Goal: Complete application form

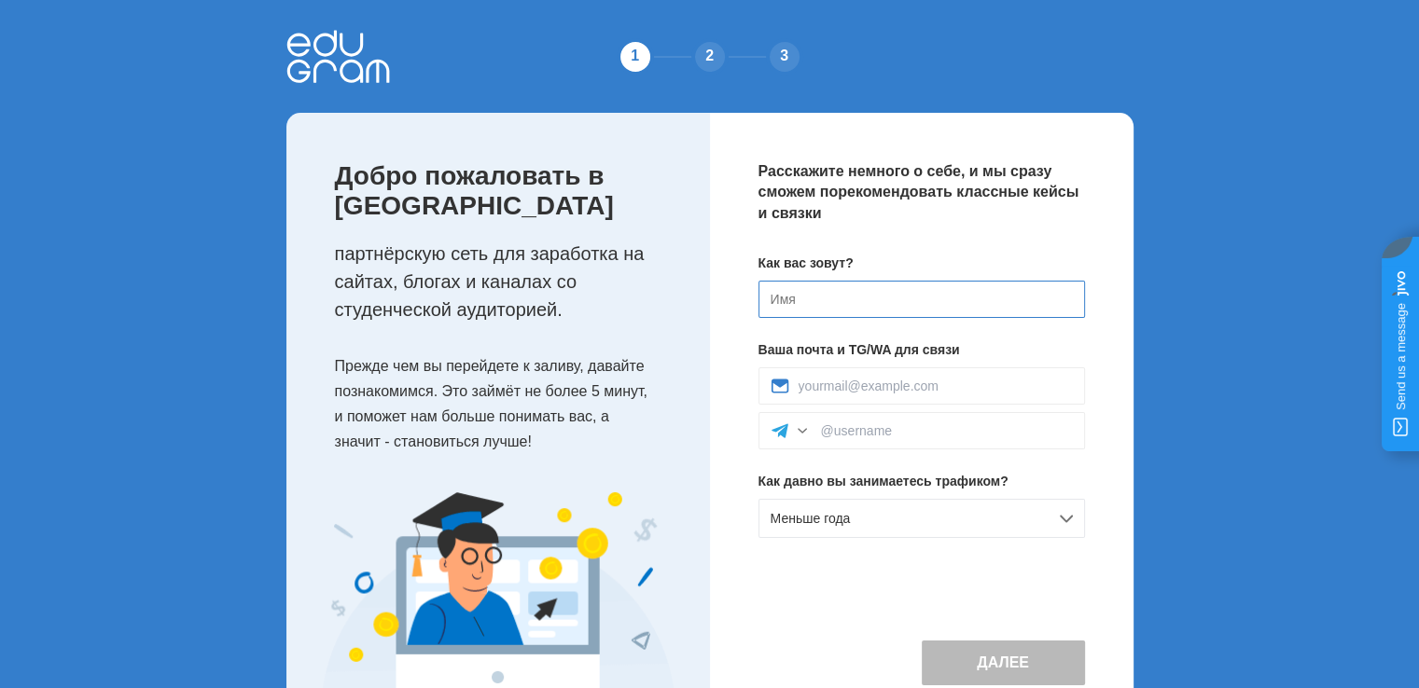
click at [806, 305] on input at bounding box center [921, 299] width 326 height 37
type input "[PERSON_NAME]"
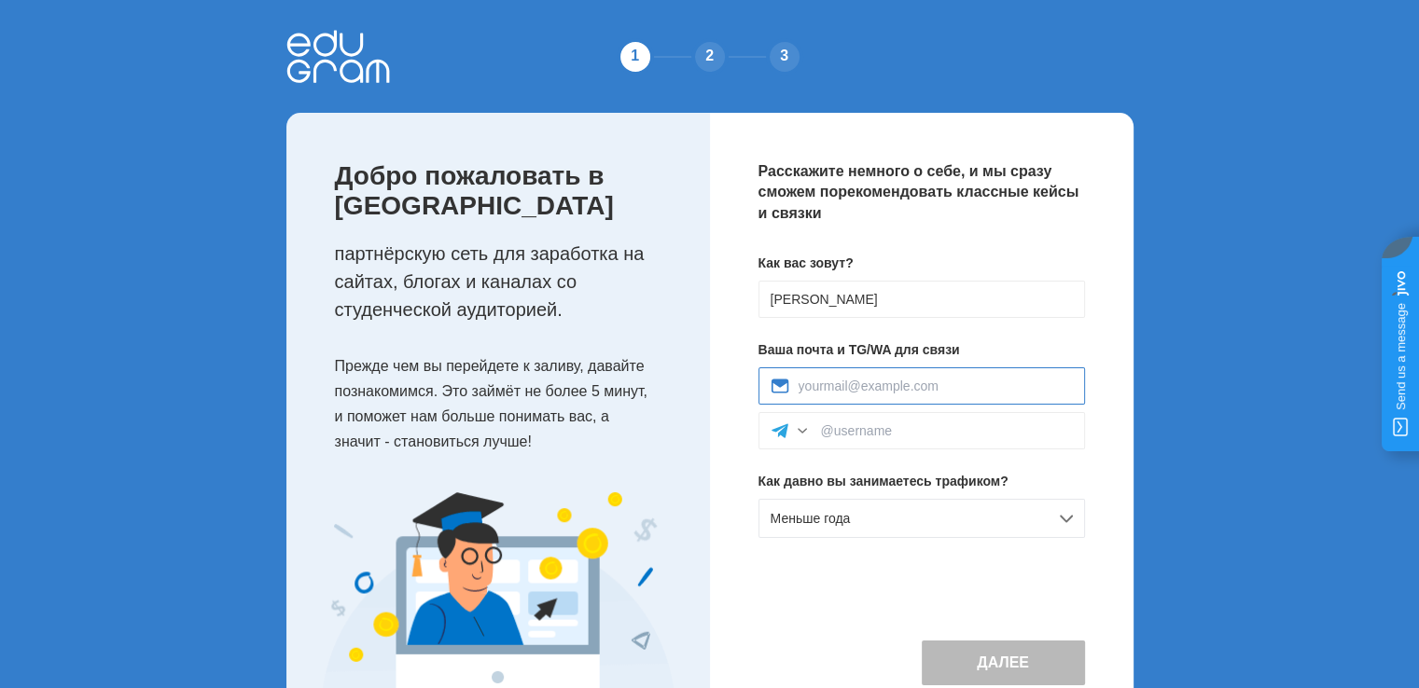
click at [892, 385] on input at bounding box center [935, 386] width 274 height 15
click at [891, 372] on div at bounding box center [921, 386] width 326 height 37
click at [893, 385] on input at bounding box center [935, 386] width 274 height 15
paste input "Trots@mailto.plus"
type input "Trots@mailto.plus"
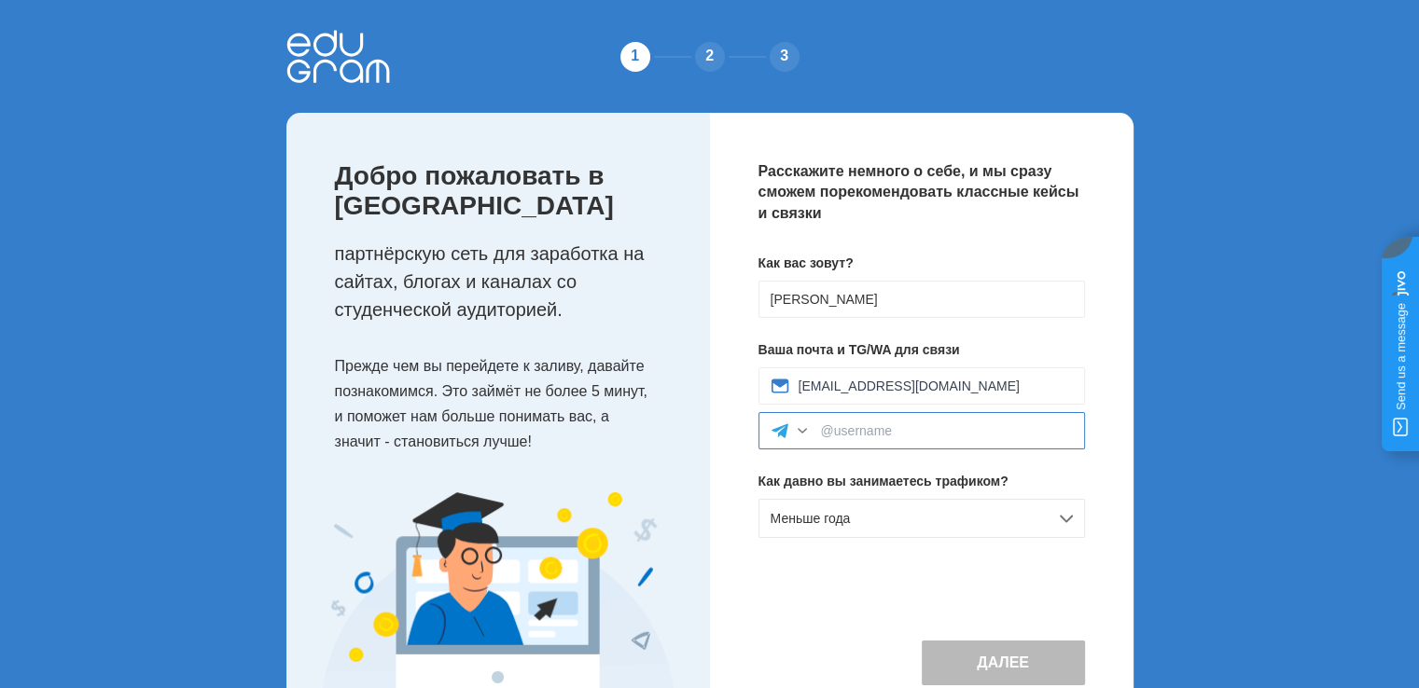
click at [864, 432] on input at bounding box center [947, 431] width 252 height 15
drag, startPoint x: 918, startPoint y: 424, endPoint x: 808, endPoint y: 436, distance: 110.7
click at [808, 436] on div "drimscha" at bounding box center [921, 430] width 326 height 37
type input "ц"
type input "webupd"
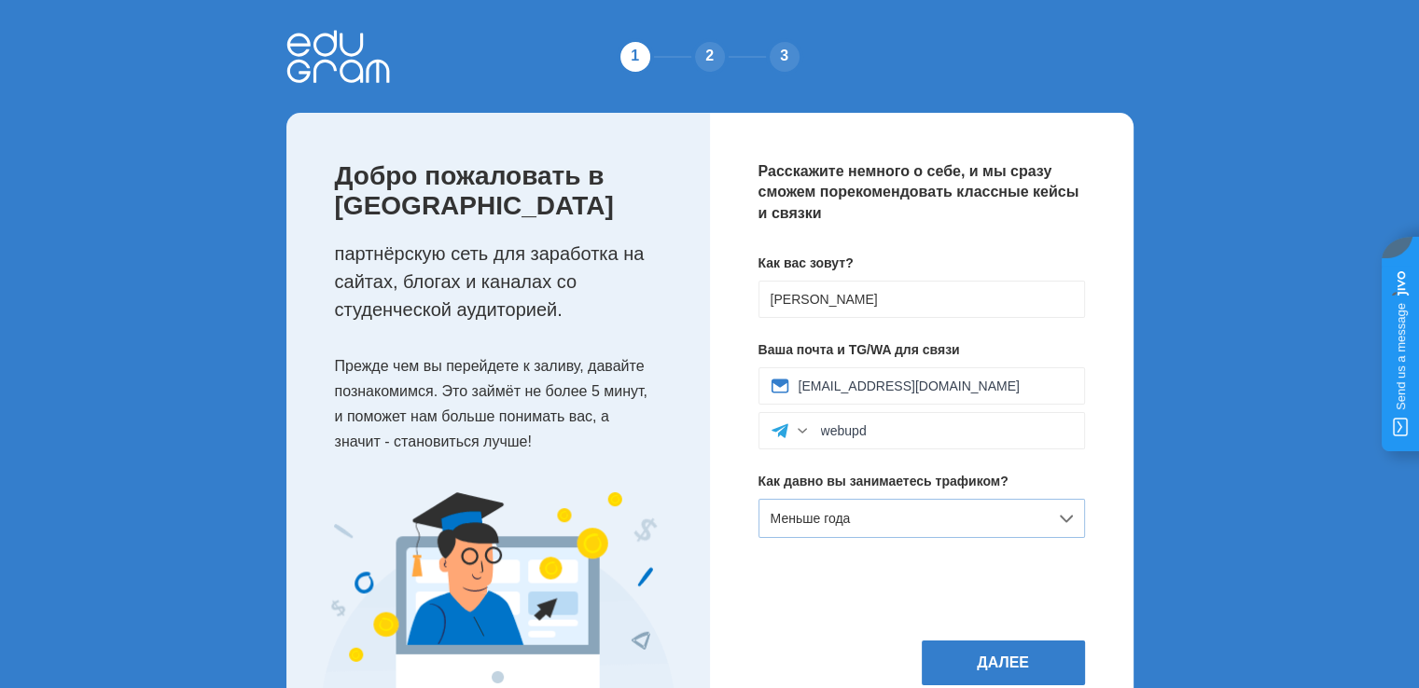
click at [836, 516] on span "Меньше года" at bounding box center [811, 518] width 80 height 15
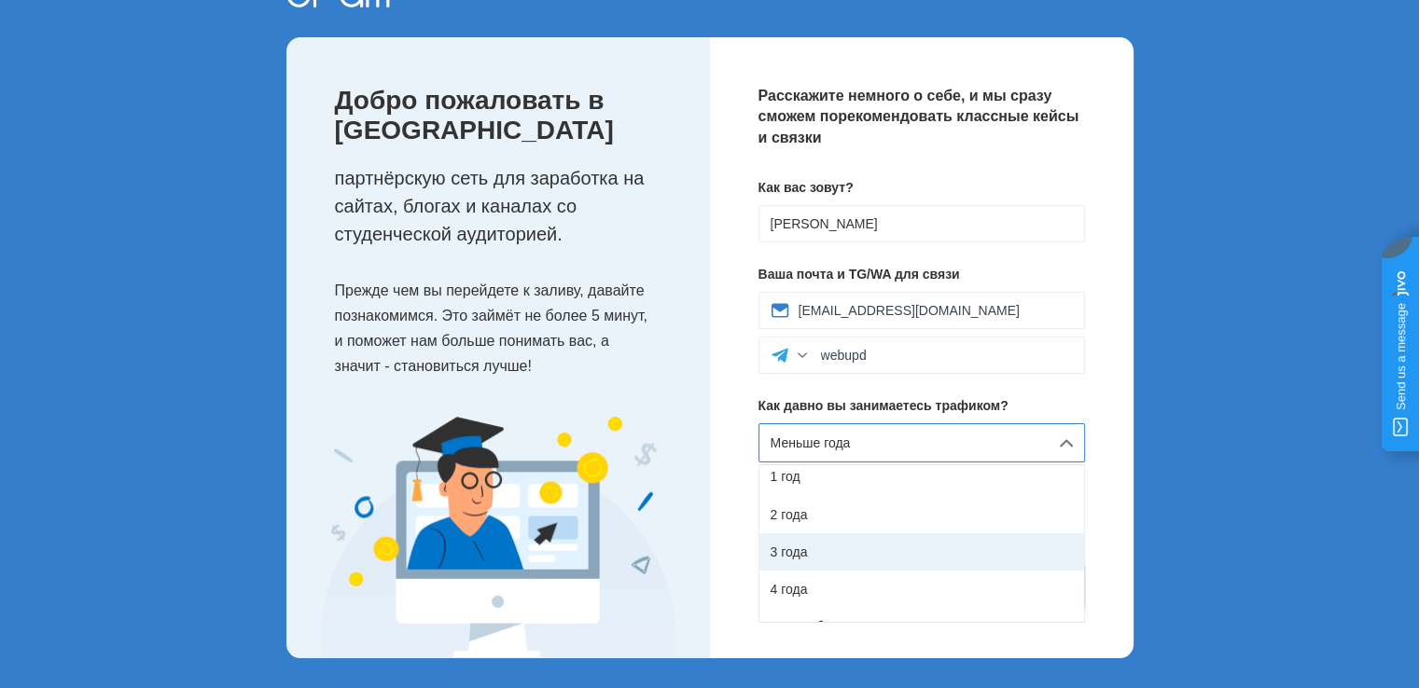
scroll to position [104, 0]
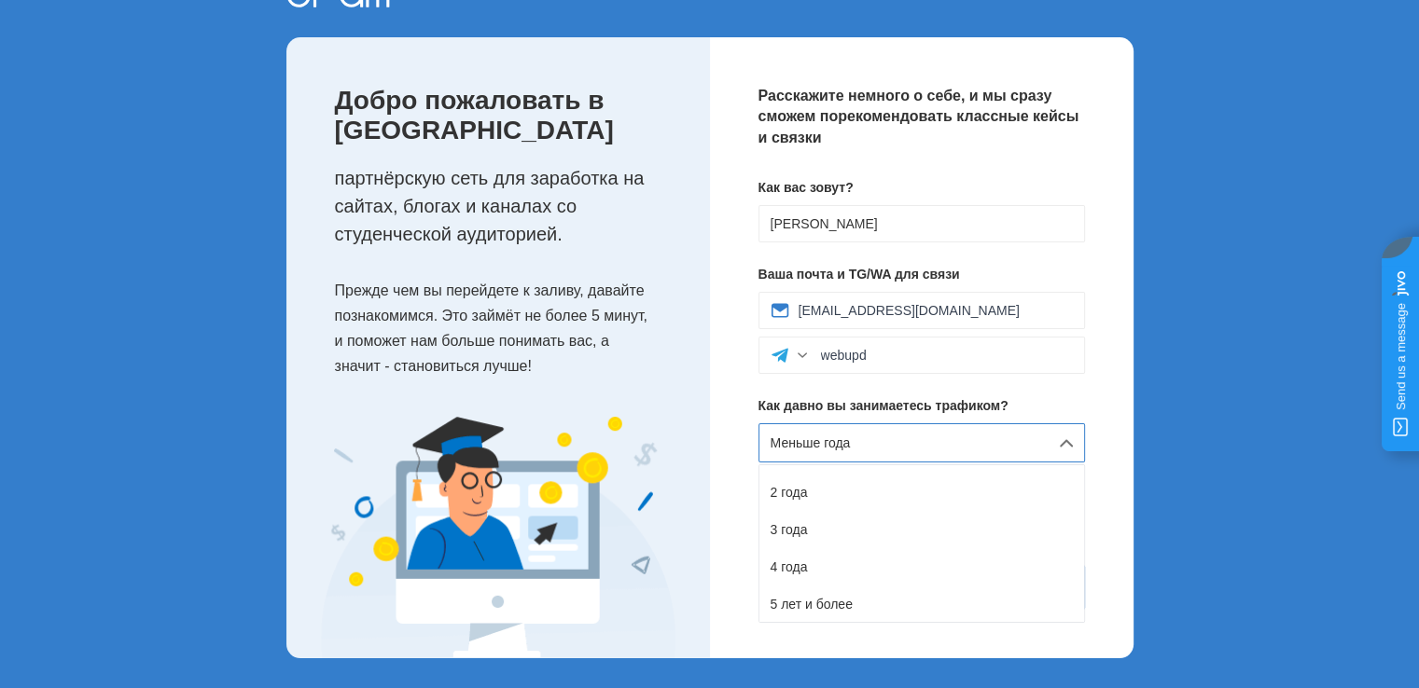
click at [866, 595] on div "5 лет и более" at bounding box center [921, 604] width 325 height 37
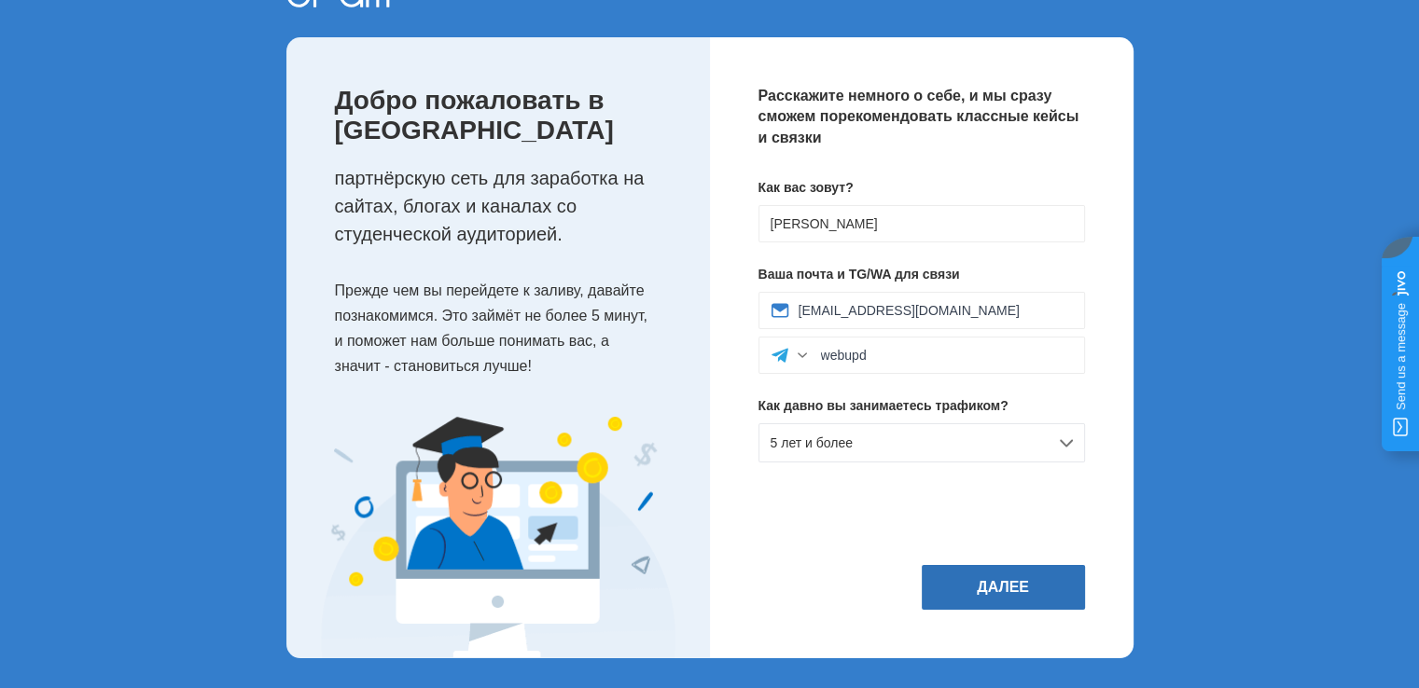
click at [958, 583] on button "Далее" at bounding box center [1003, 587] width 163 height 45
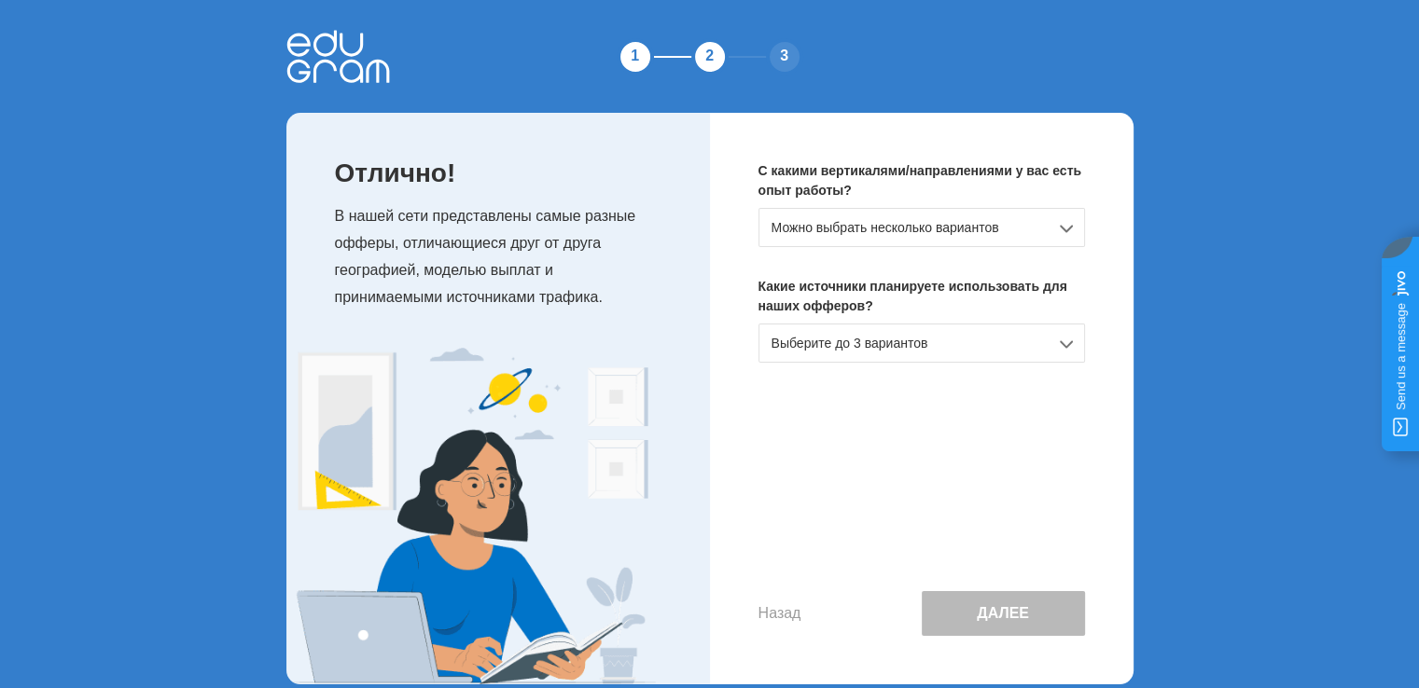
click at [885, 217] on div "Можно выбрать несколько вариантов" at bounding box center [921, 227] width 326 height 39
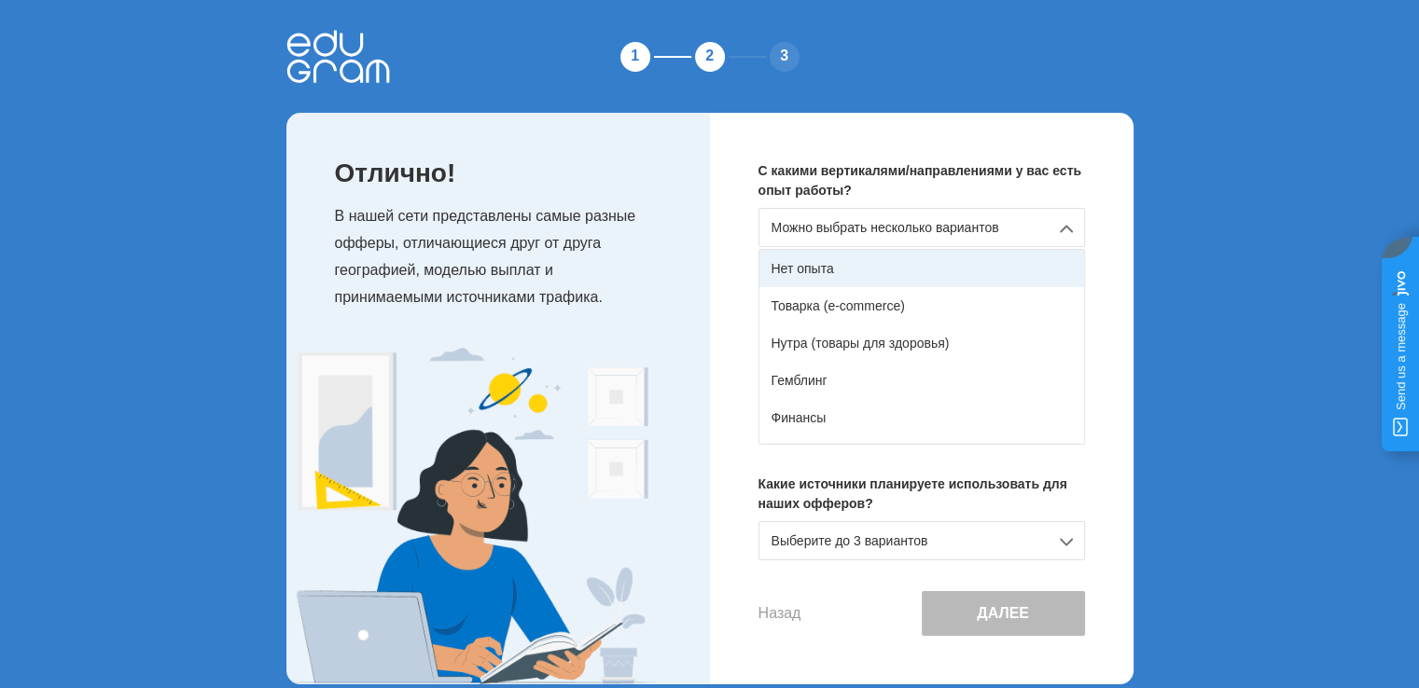
click at [862, 274] on div "Нет опыта" at bounding box center [921, 268] width 325 height 37
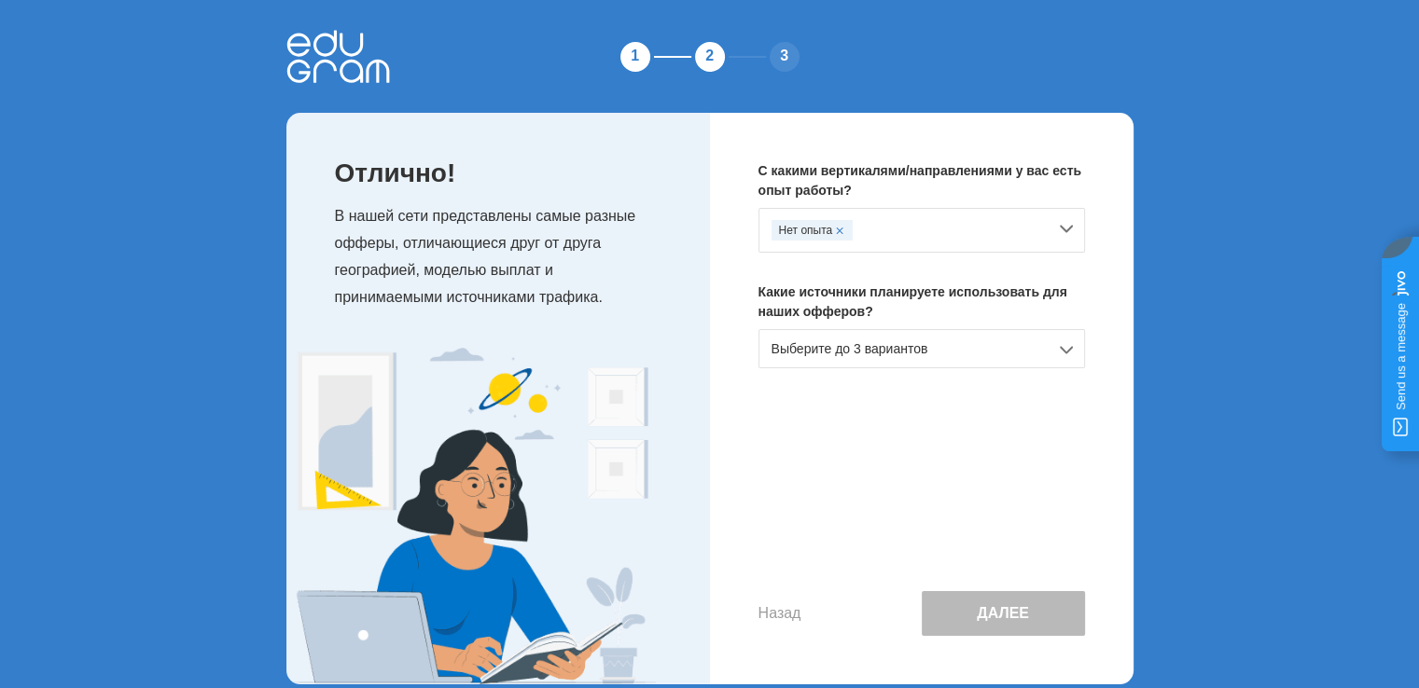
click at [841, 228] on span at bounding box center [839, 230] width 7 height 7
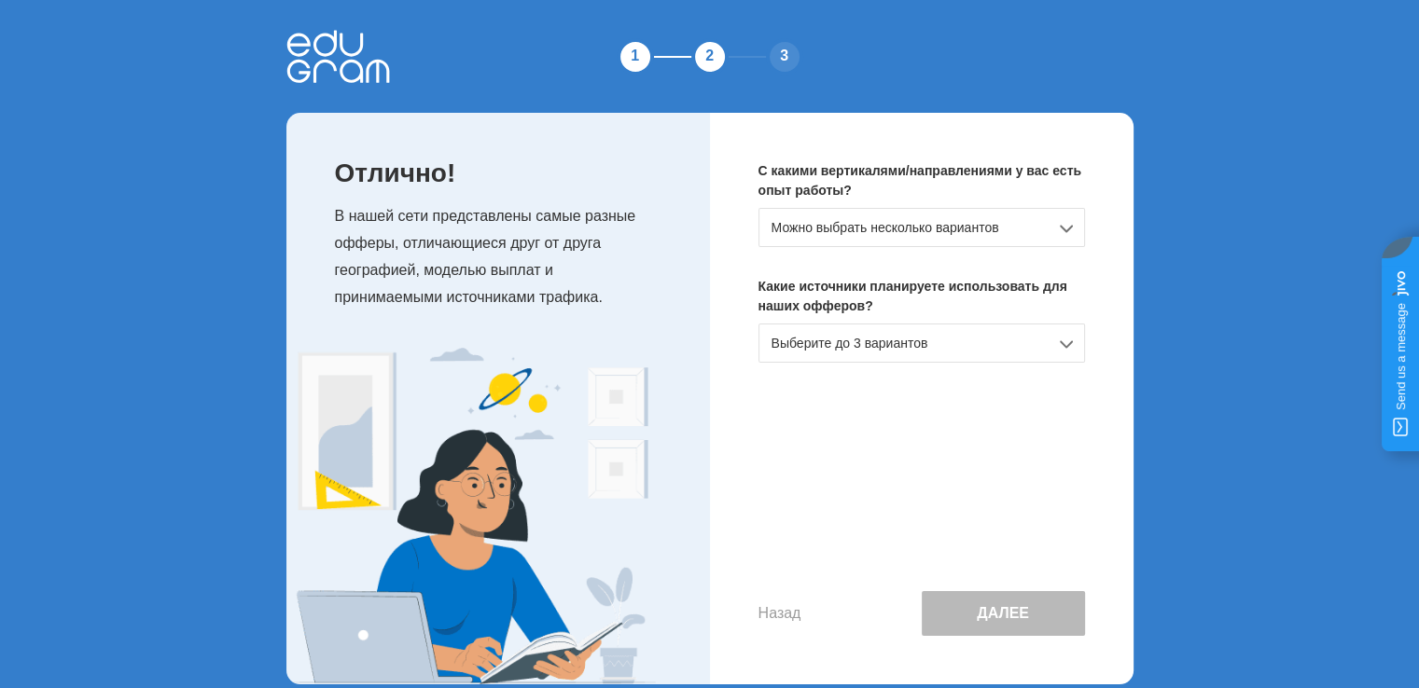
click at [853, 247] on div "С какими вертикалями/направлениями у вас есть опыт работы? Можно выбрать нескол…" at bounding box center [922, 399] width 424 height 572
click at [858, 237] on div "Можно выбрать несколько вариантов" at bounding box center [921, 227] width 326 height 39
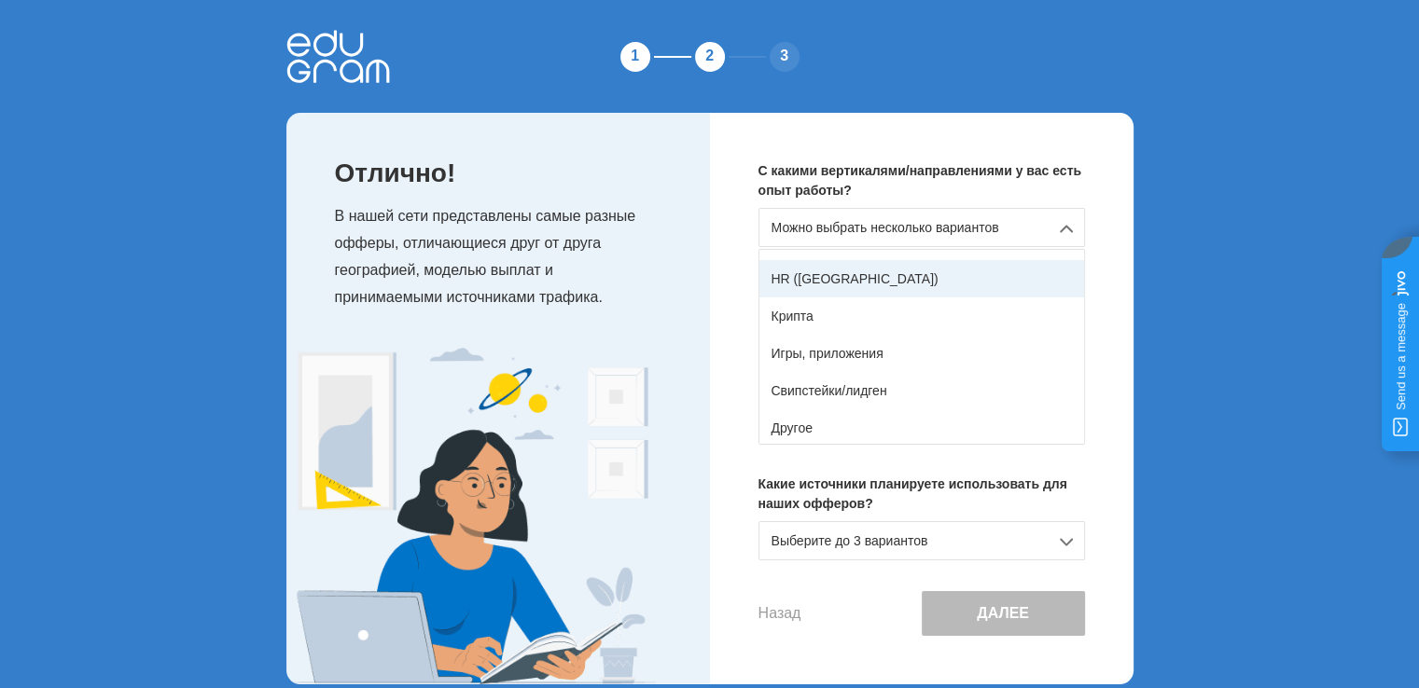
scroll to position [328, 0]
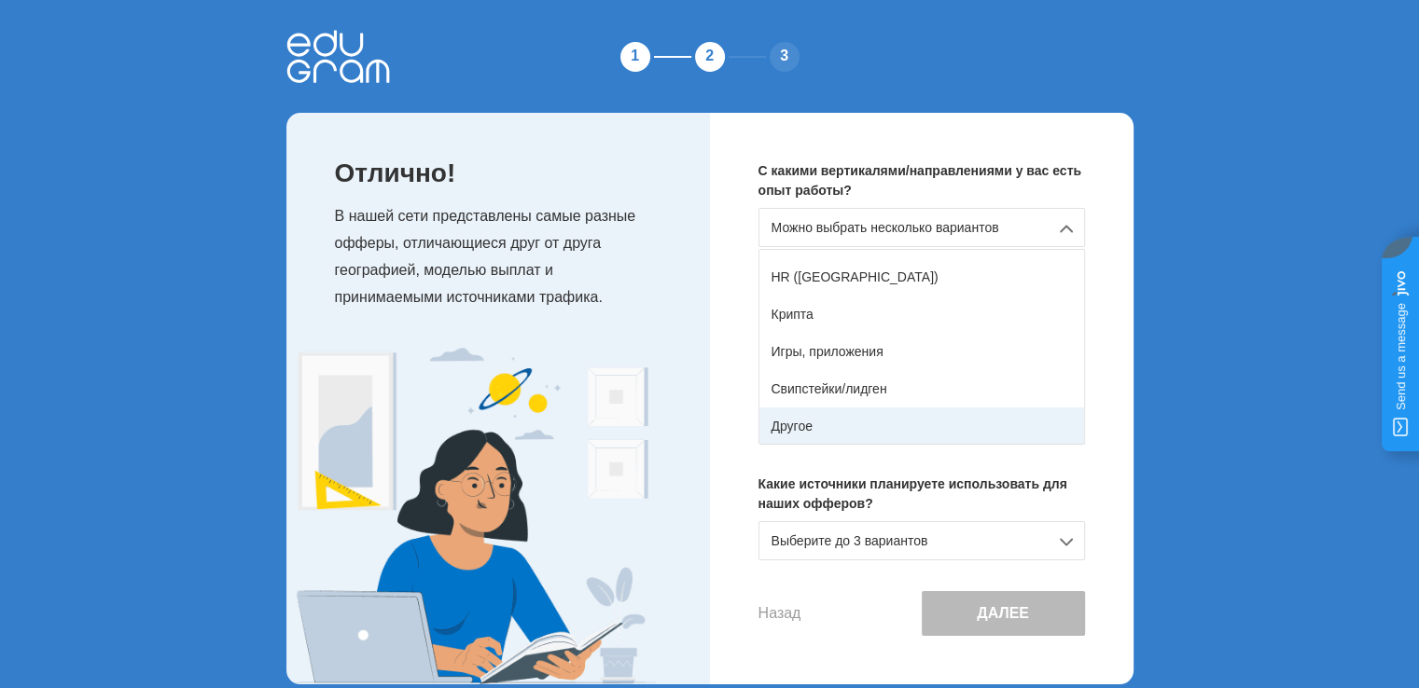
click at [832, 421] on div "Другое" at bounding box center [921, 426] width 325 height 37
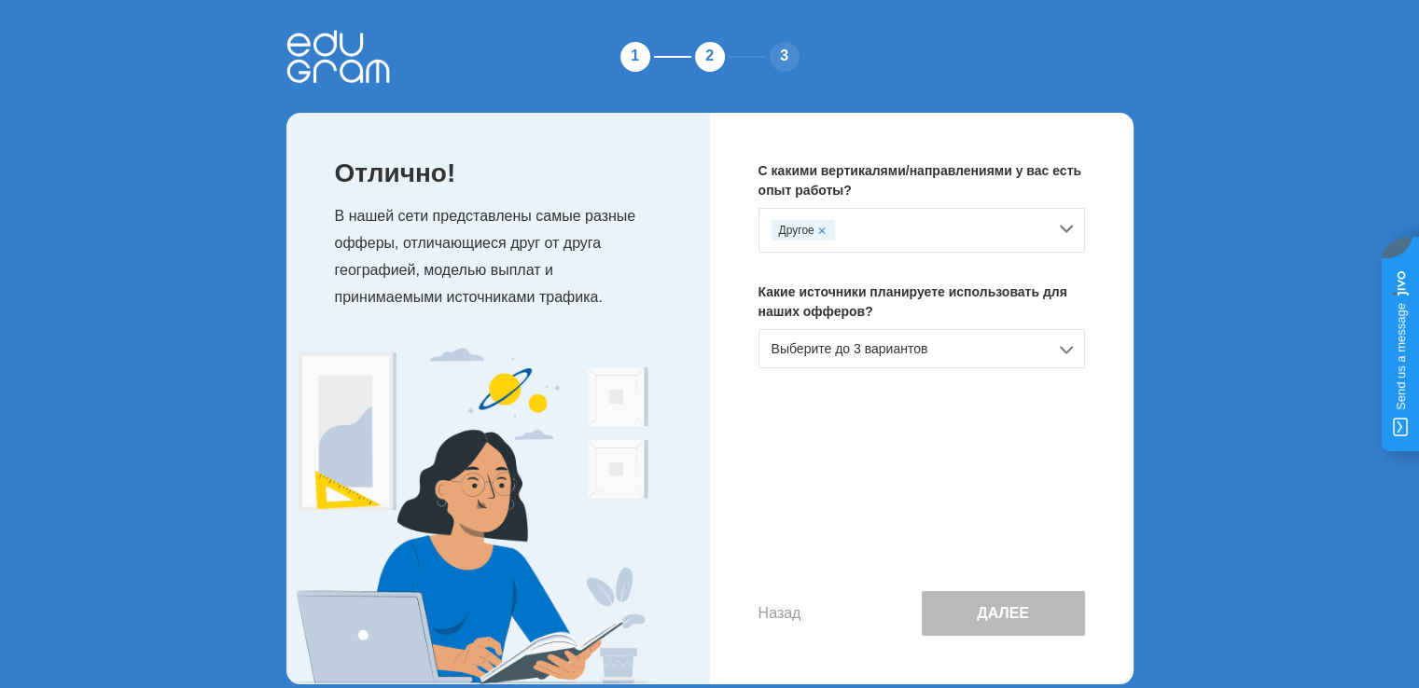
click at [872, 346] on div "Выберите до 3 вариантов" at bounding box center [921, 348] width 326 height 39
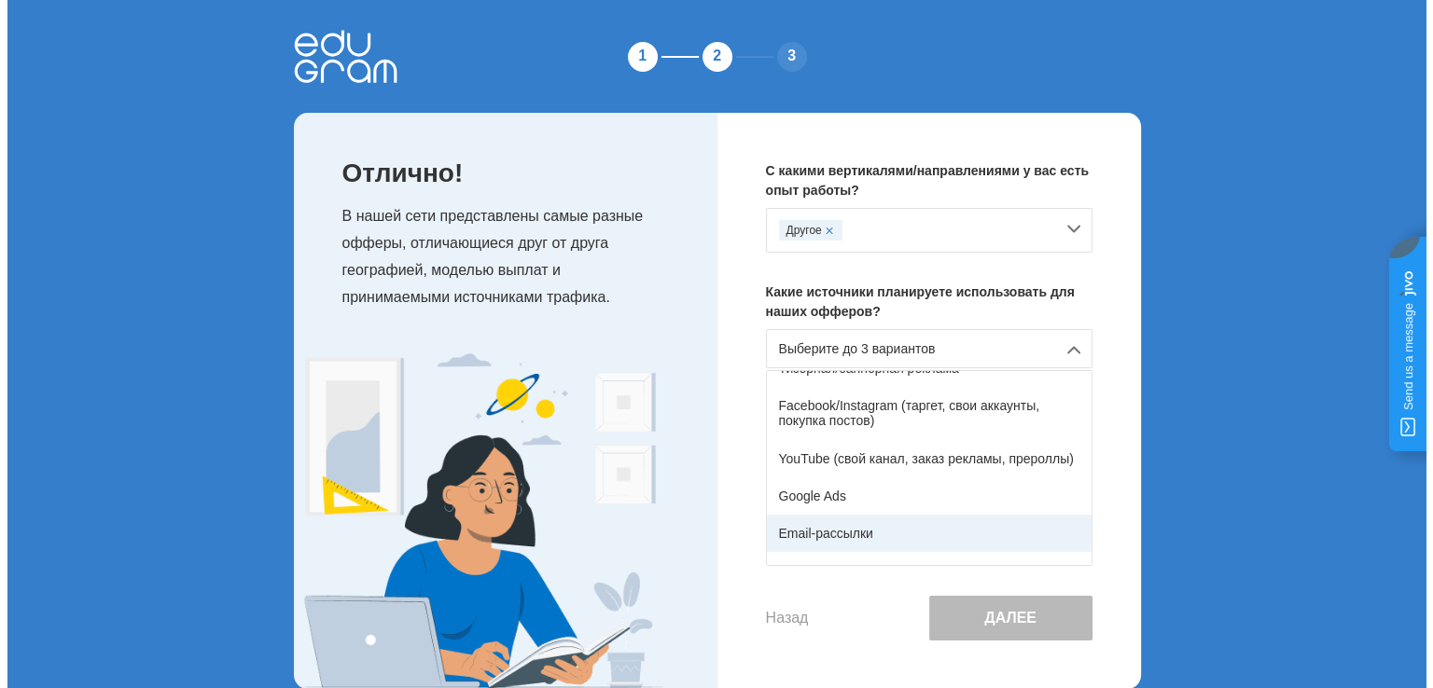
scroll to position [93, 0]
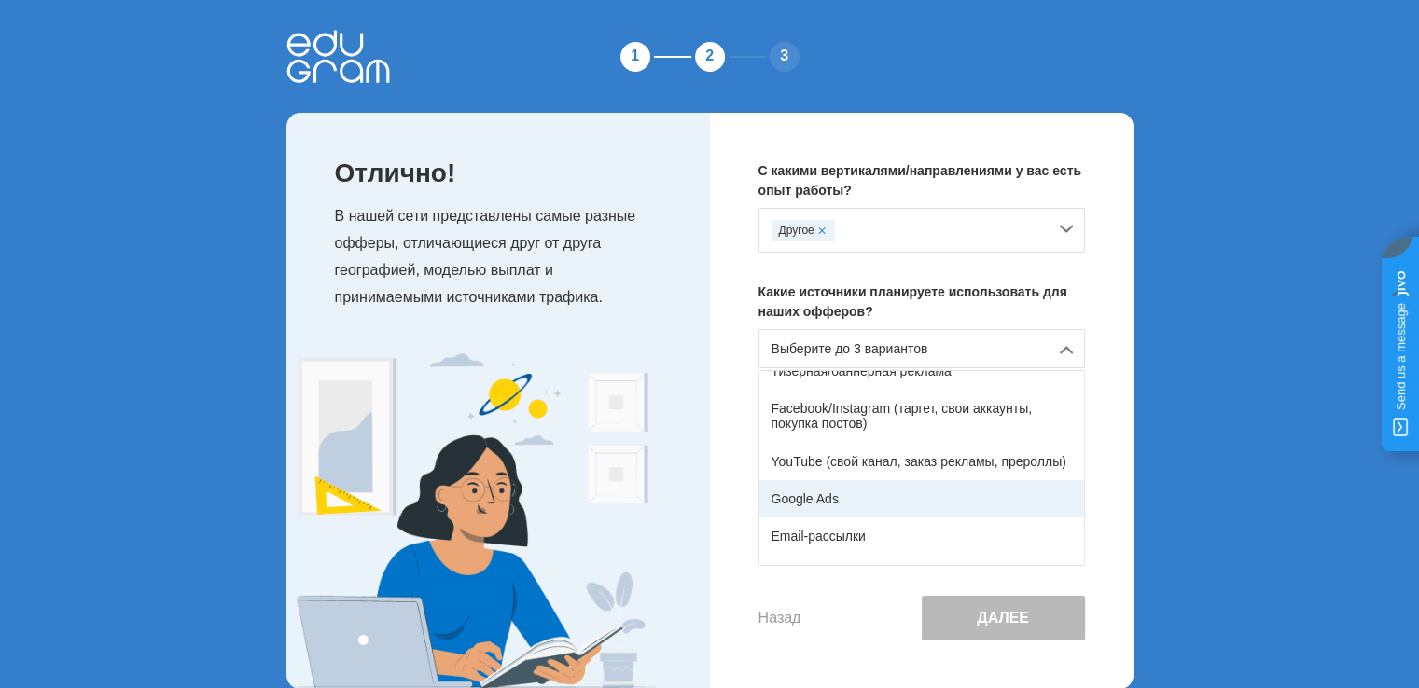
click at [886, 494] on div "Google Ads" at bounding box center [921, 498] width 325 height 37
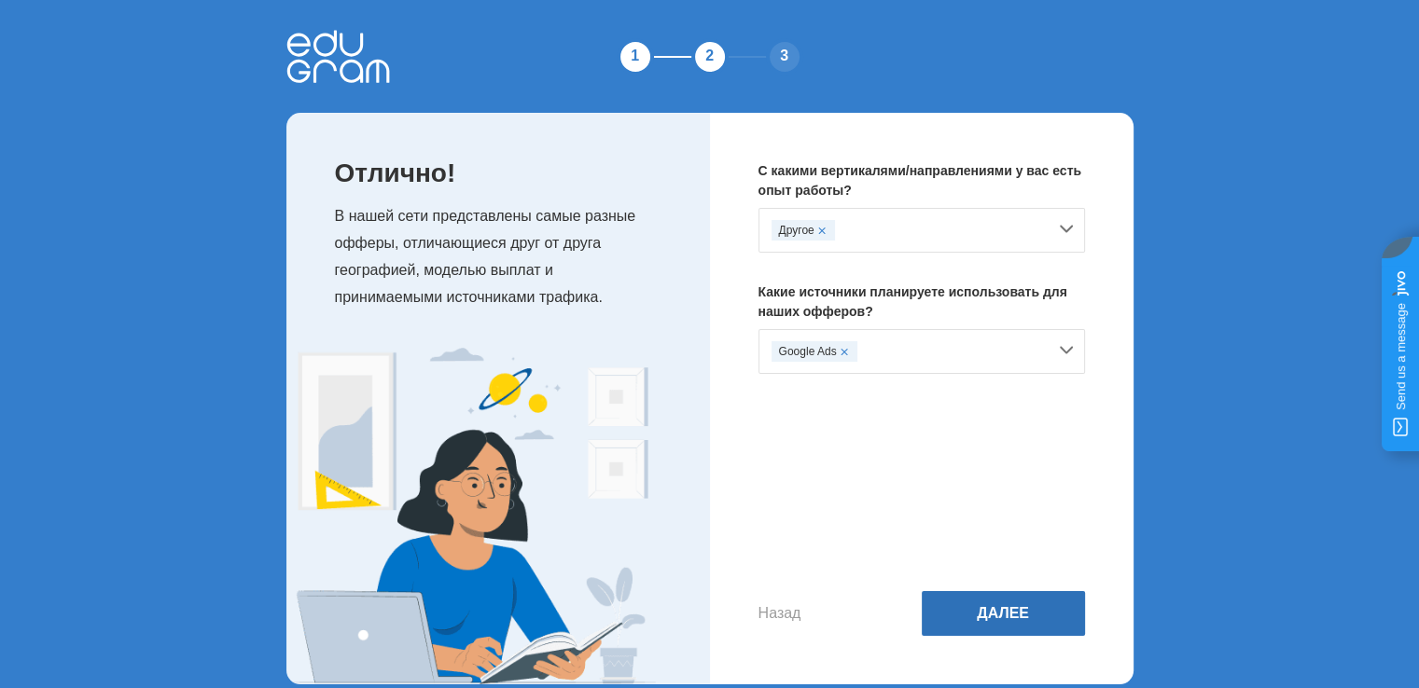
click at [1009, 591] on button "Далее" at bounding box center [1003, 613] width 163 height 45
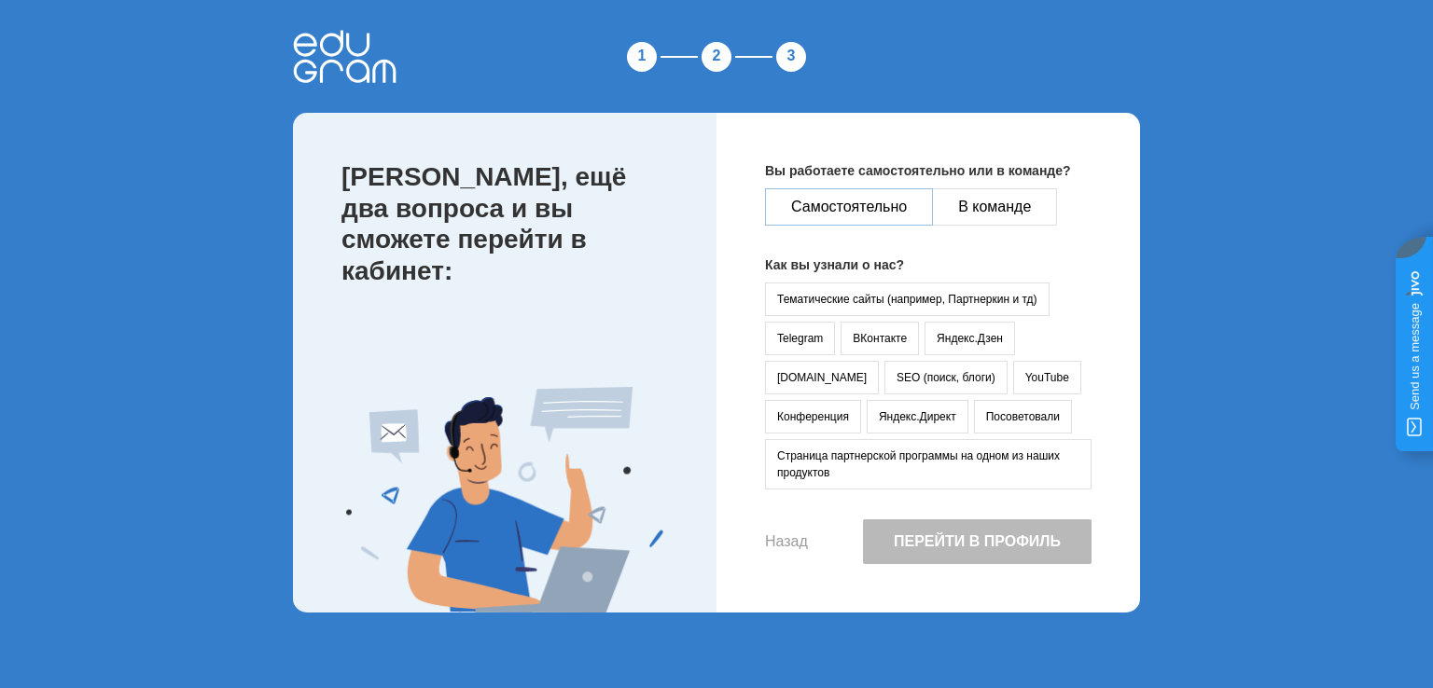
click at [877, 214] on button "Самостоятельно" at bounding box center [849, 206] width 168 height 37
click at [818, 302] on button "Тематические сайты (например, Партнеркин и тд)" at bounding box center [907, 300] width 285 height 34
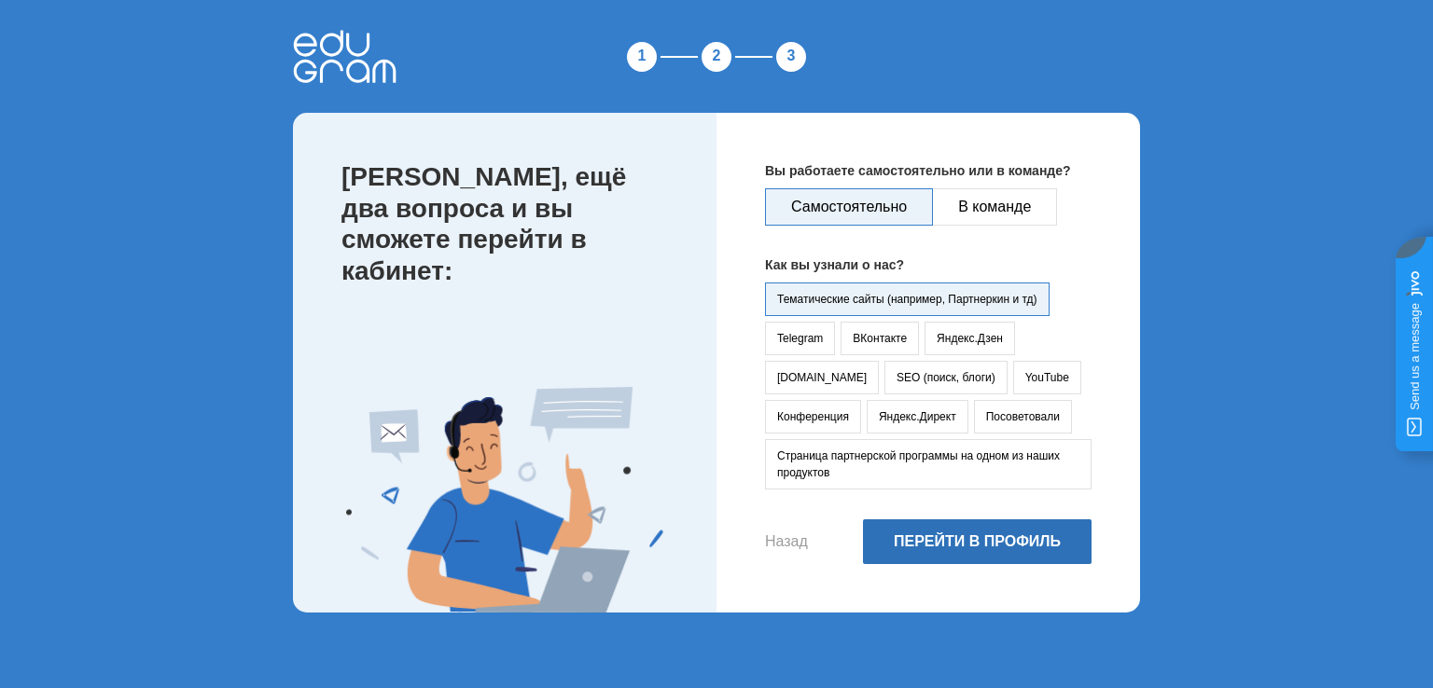
click at [942, 547] on button "Перейти в профиль" at bounding box center [977, 542] width 229 height 45
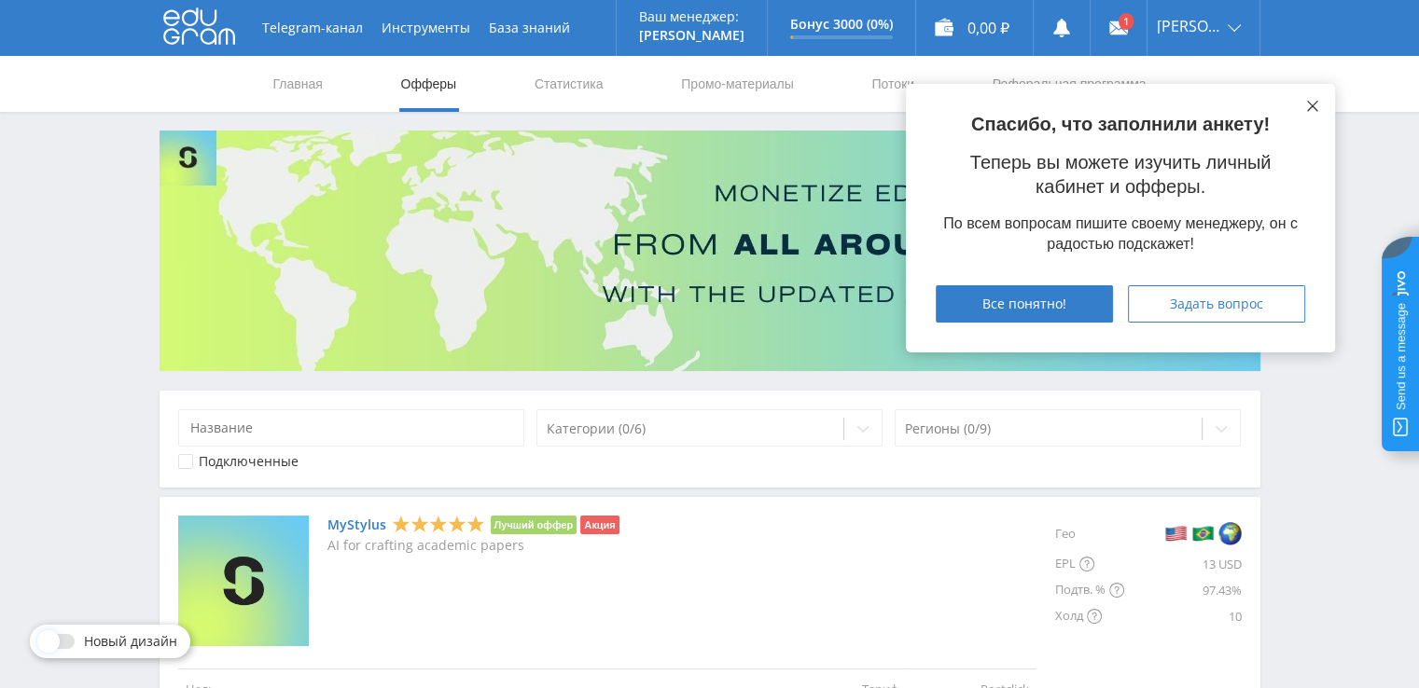
click at [1306, 100] on button at bounding box center [1312, 106] width 15 height 15
click at [1319, 105] on button at bounding box center [1312, 106] width 15 height 15
click at [1309, 107] on icon at bounding box center [1312, 106] width 11 height 11
click at [1312, 99] on button at bounding box center [1312, 106] width 15 height 15
click at [1049, 302] on span "Все понятно!" at bounding box center [1024, 304] width 84 height 15
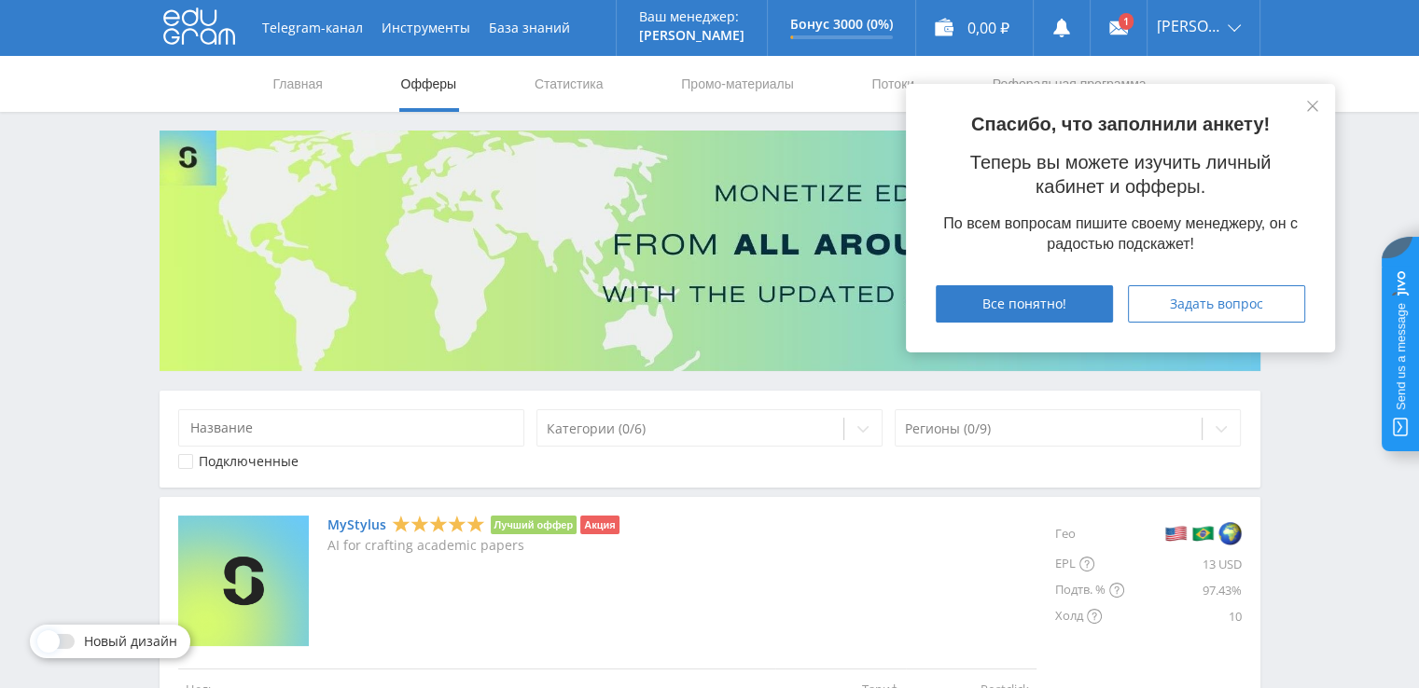
click at [1048, 279] on div "Спасибо, что заполнили анкету! Теперь вы можете изучить личный кабинет и офферы…" at bounding box center [1120, 218] width 429 height 269
click at [1034, 299] on span "Все понятно!" at bounding box center [1024, 304] width 84 height 15
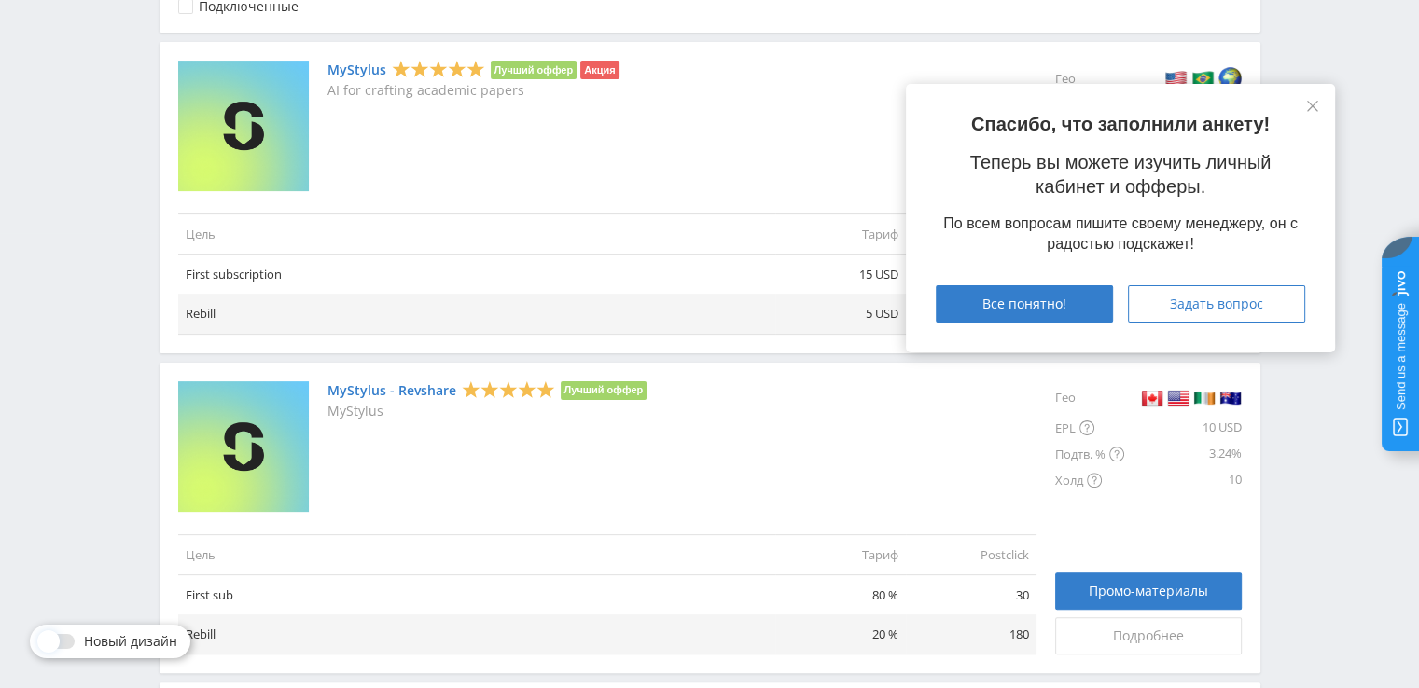
scroll to position [466, 0]
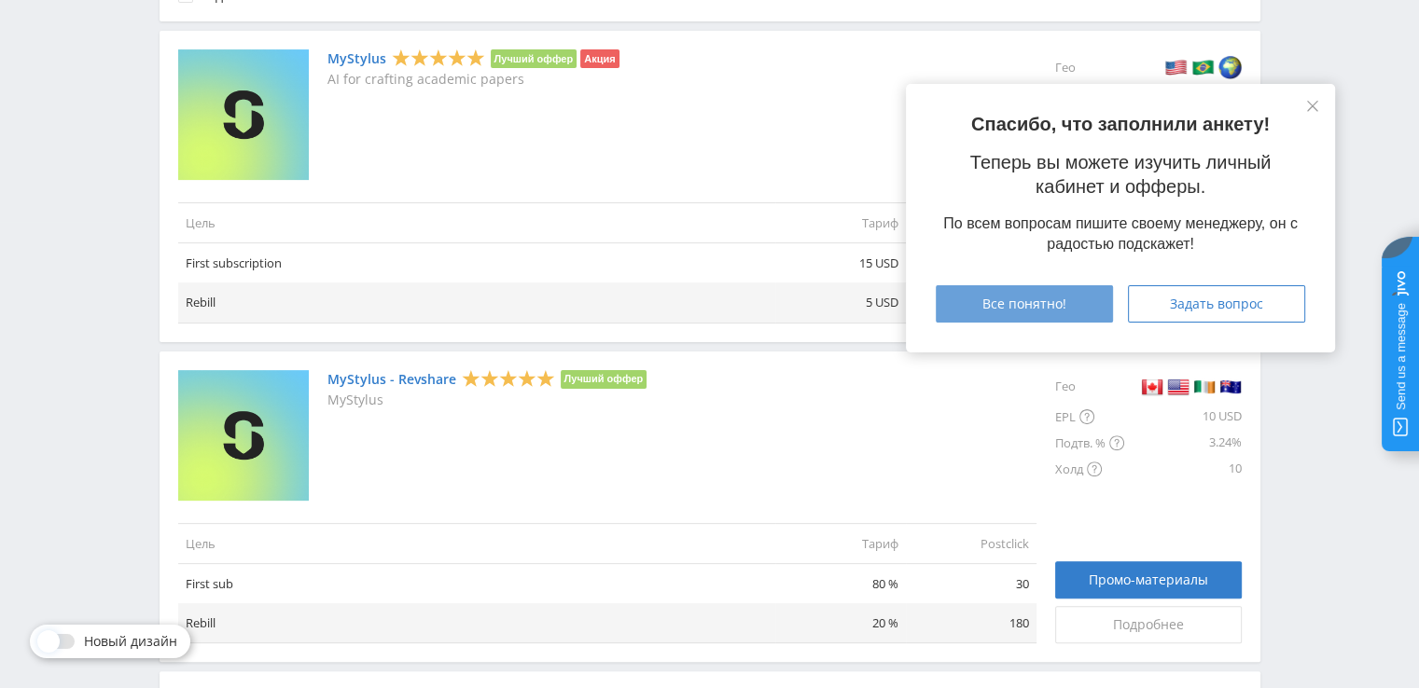
click at [1034, 297] on span "Все понятно!" at bounding box center [1024, 304] width 84 height 15
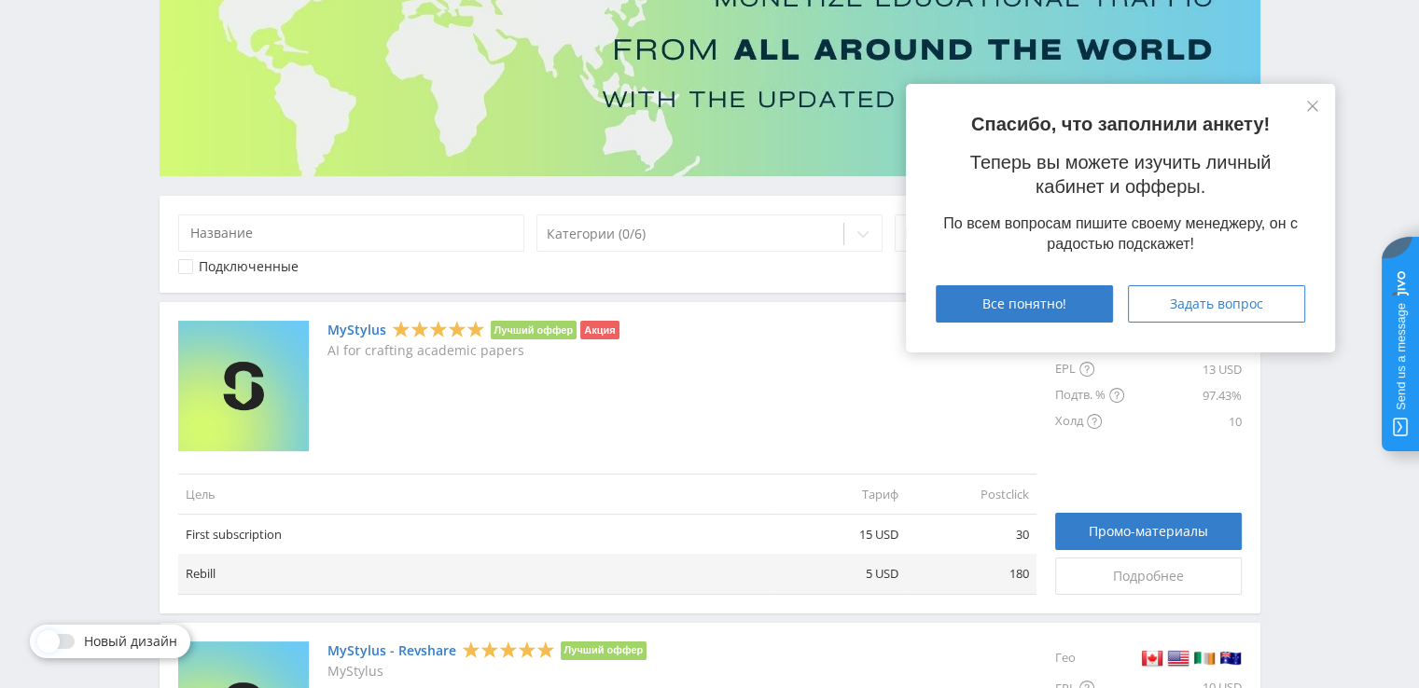
scroll to position [187, 0]
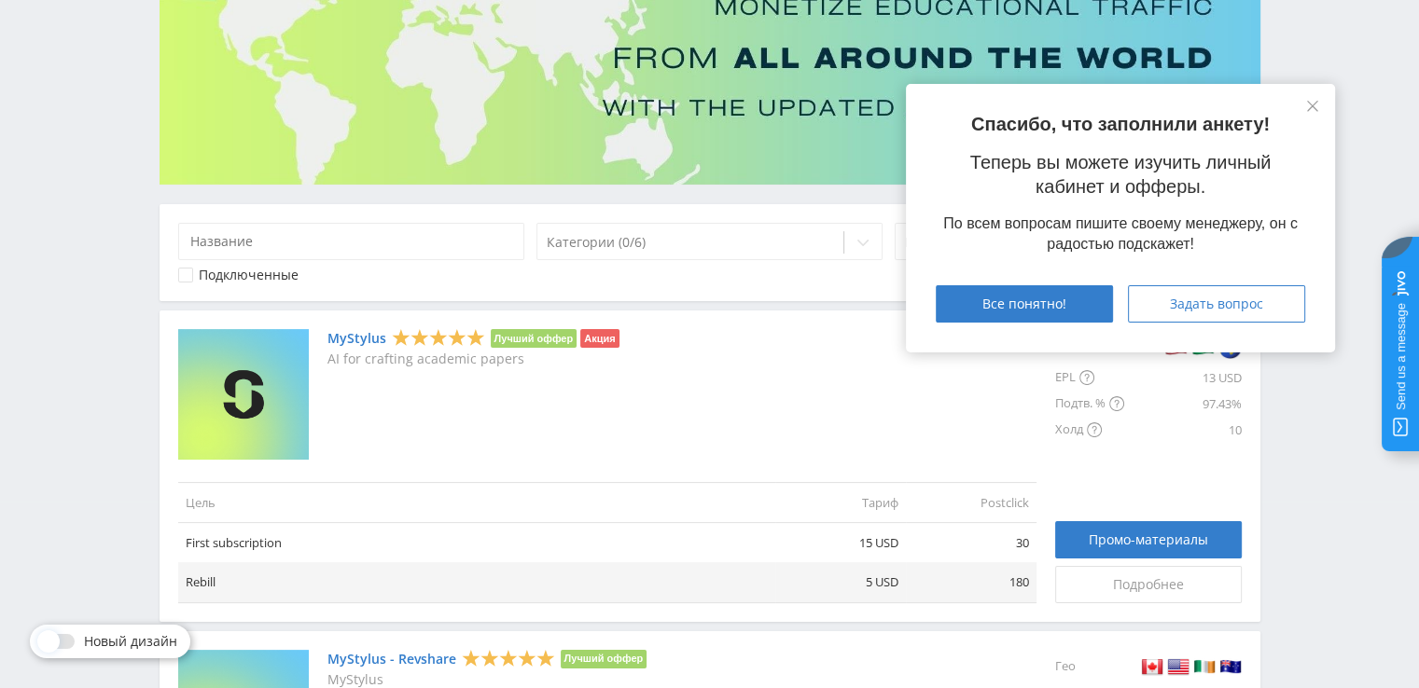
click at [1322, 104] on div "Спасибо, что заполнили анкету! Теперь вы можете изучить личный кабинет и офферы…" at bounding box center [1120, 218] width 429 height 269
click at [1312, 104] on icon at bounding box center [1312, 106] width 11 height 11
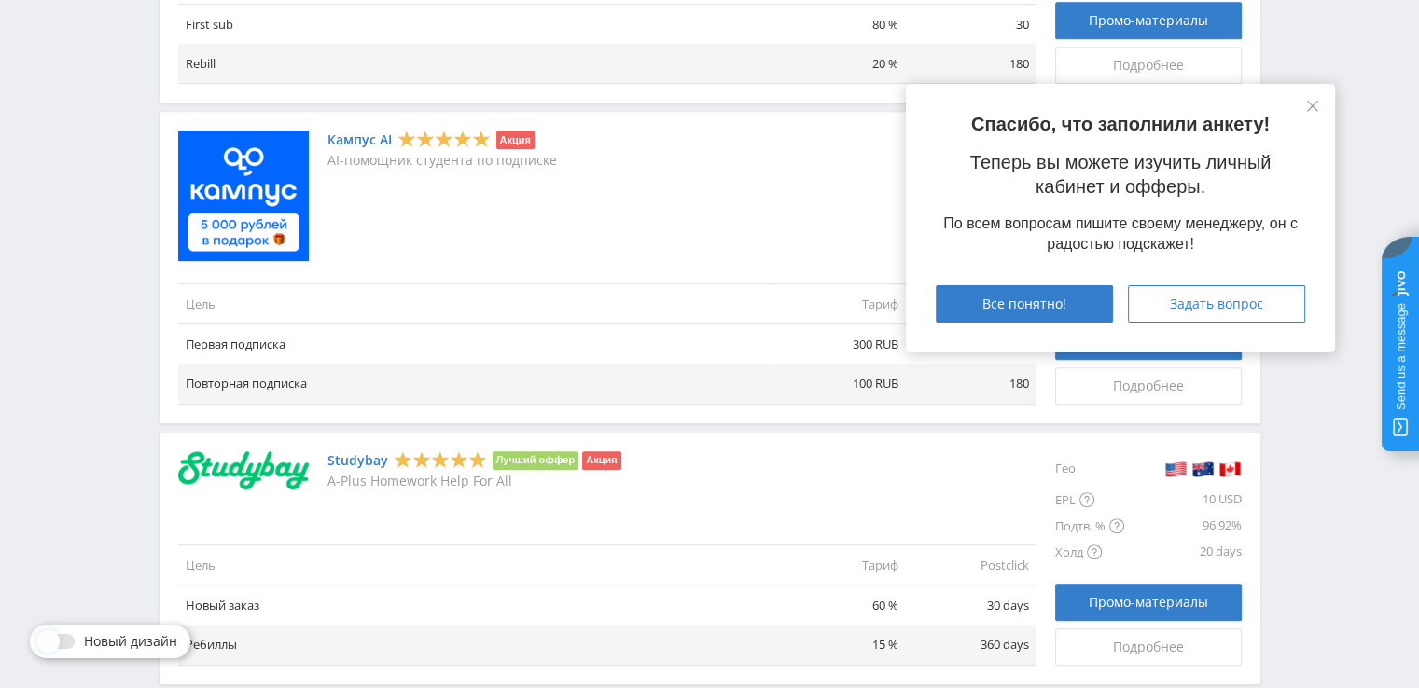
scroll to position [977, 0]
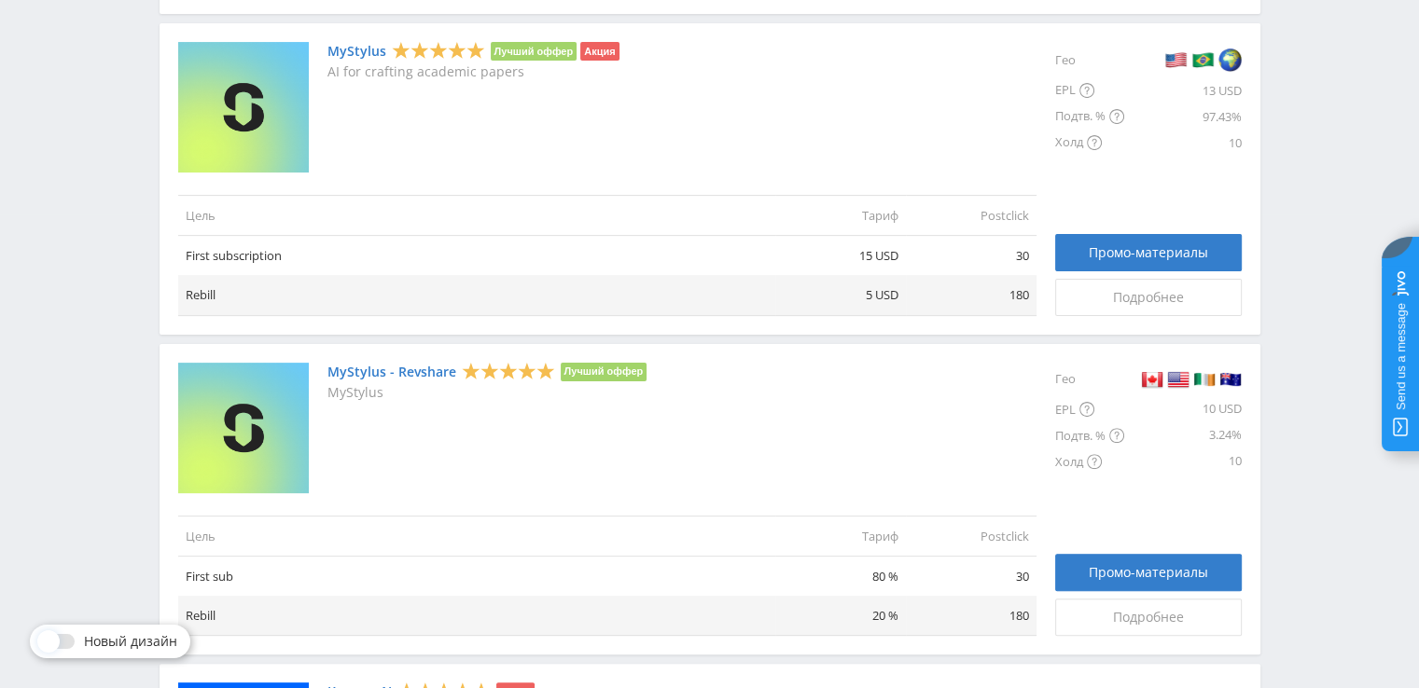
scroll to position [466, 0]
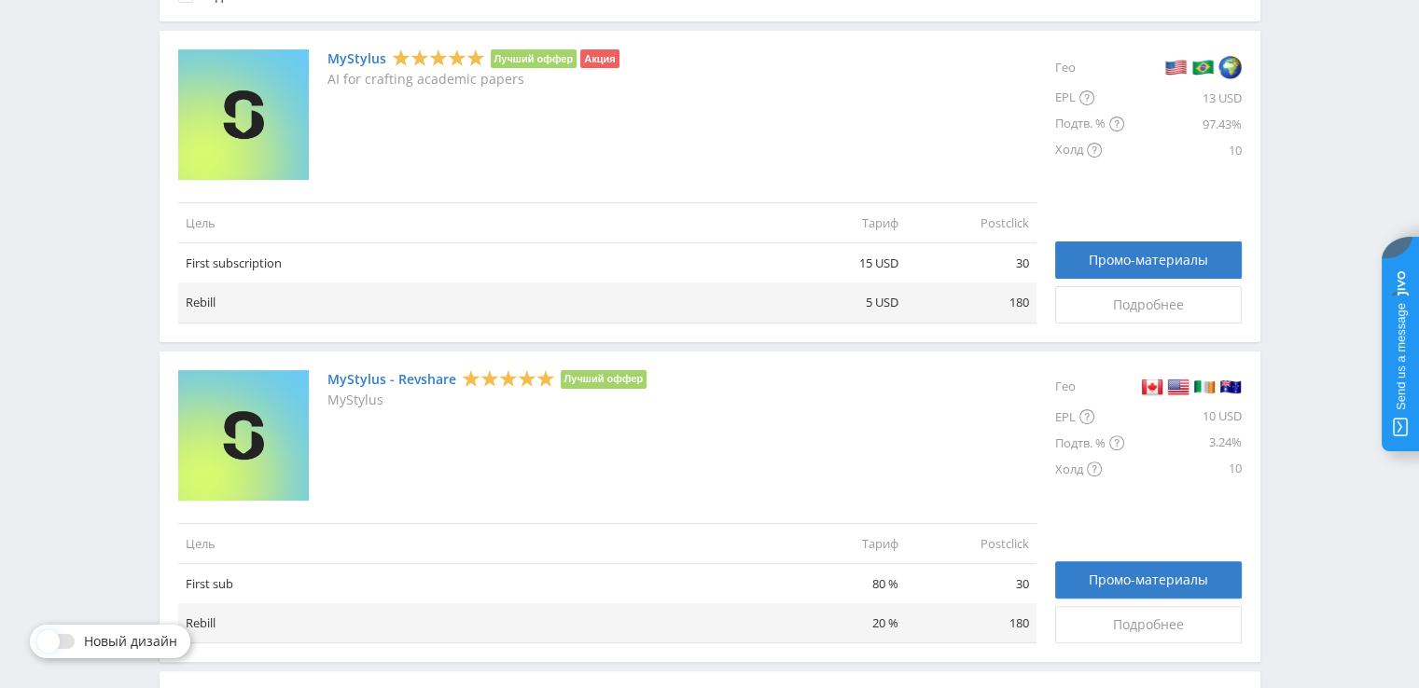
click at [1222, 442] on div "3.24%" at bounding box center [1183, 443] width 118 height 26
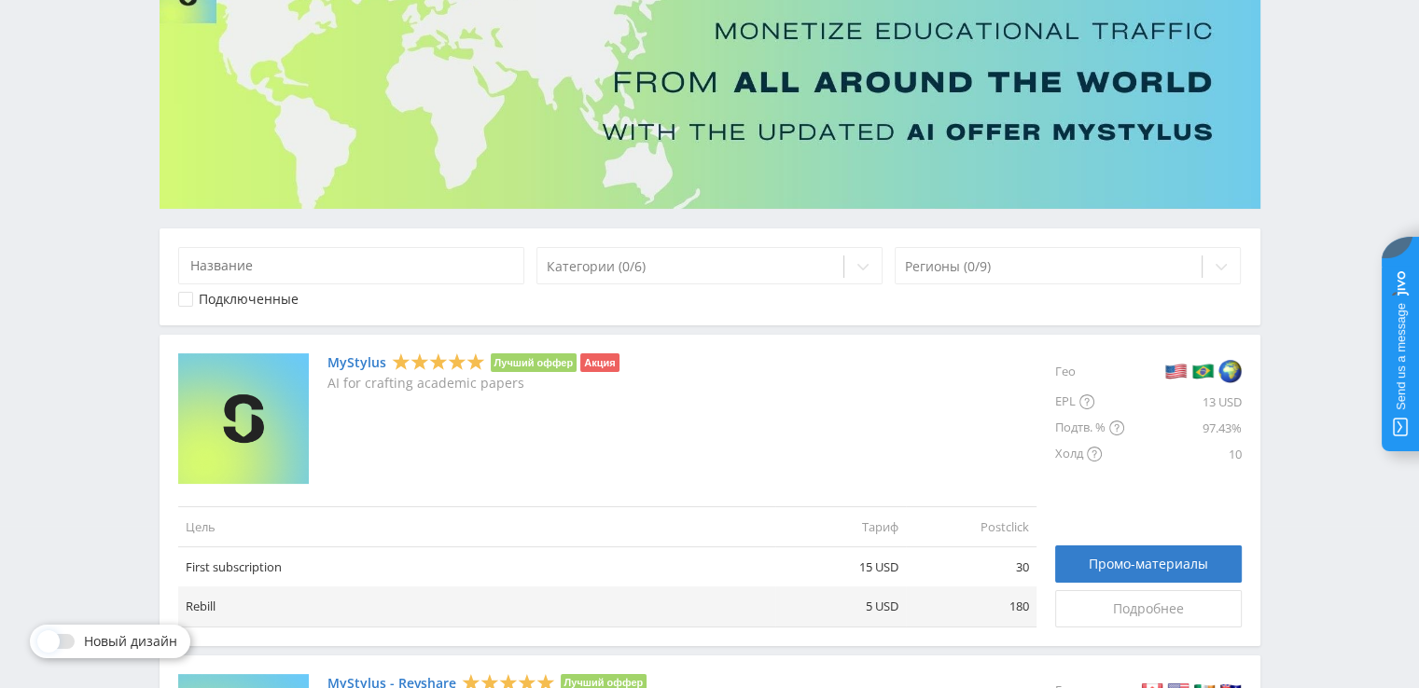
scroll to position [373, 0]
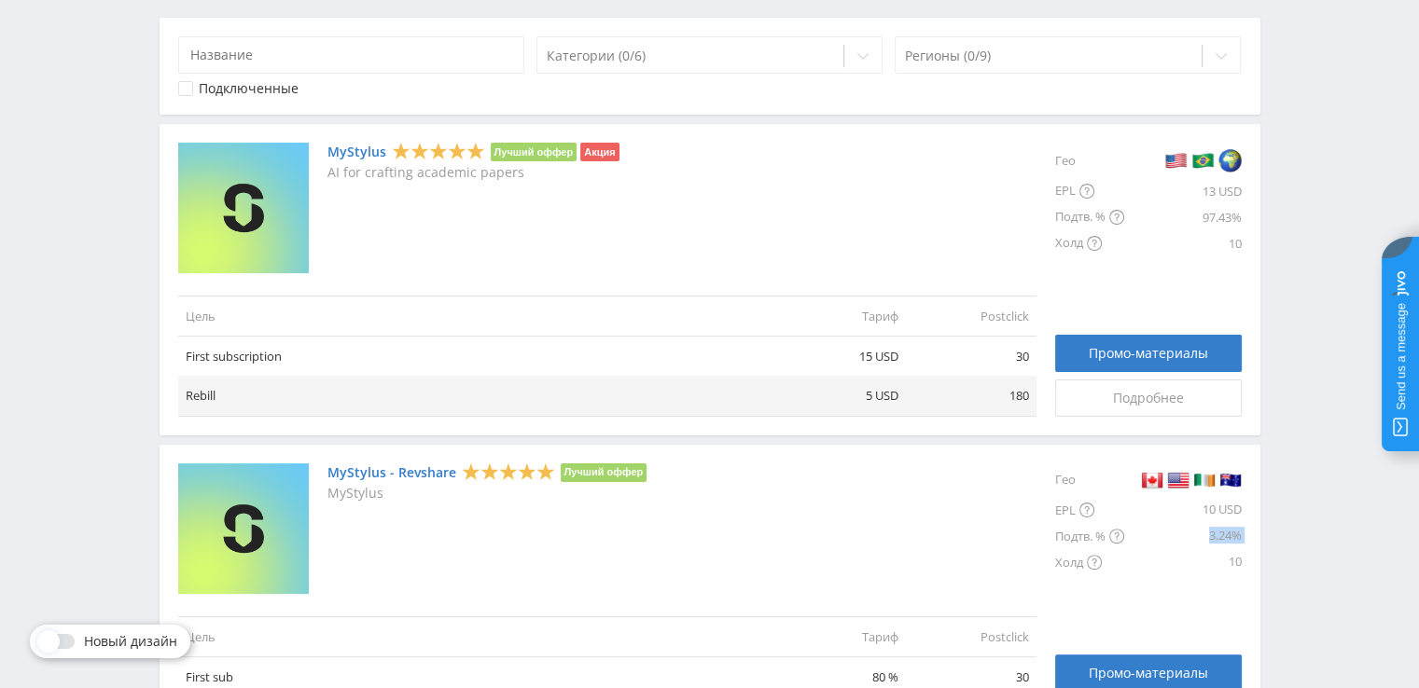
click at [356, 148] on link "MyStylus" at bounding box center [356, 152] width 59 height 15
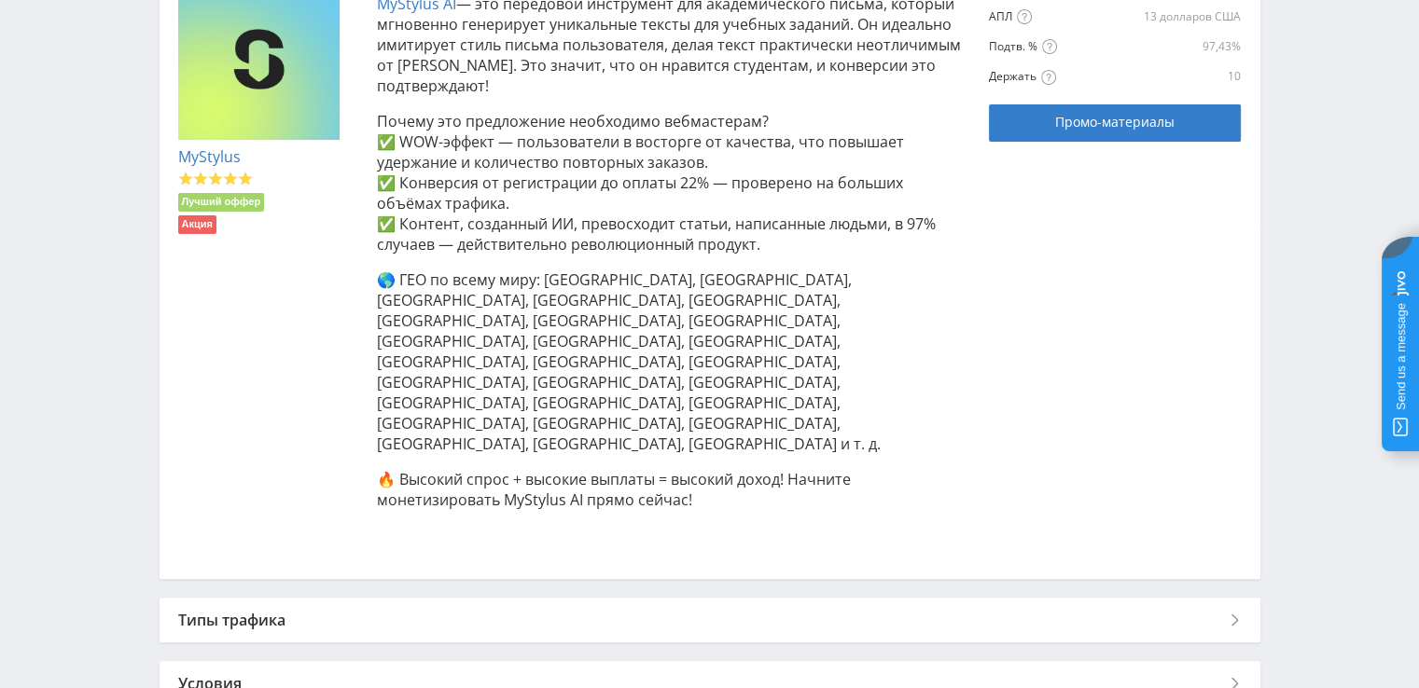
scroll to position [465, 0]
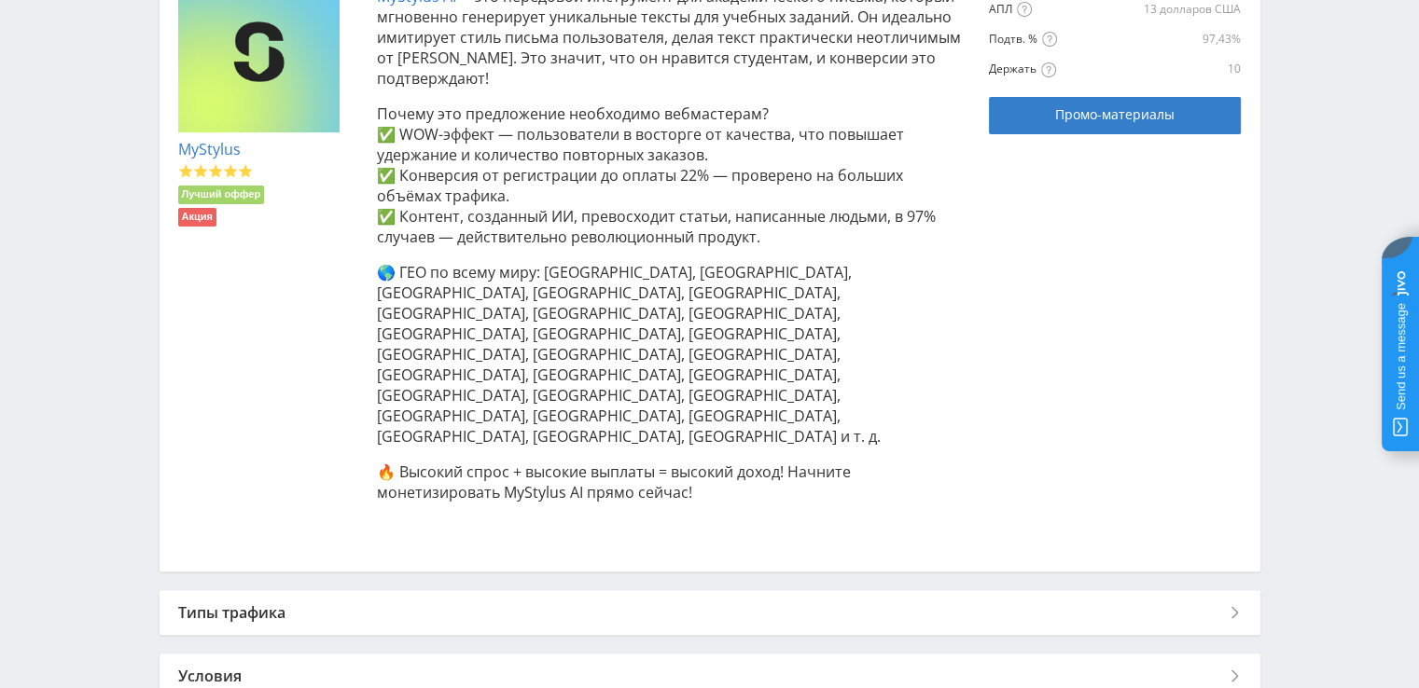
click at [372, 590] on div "Типы трафика" at bounding box center [710, 612] width 1101 height 45
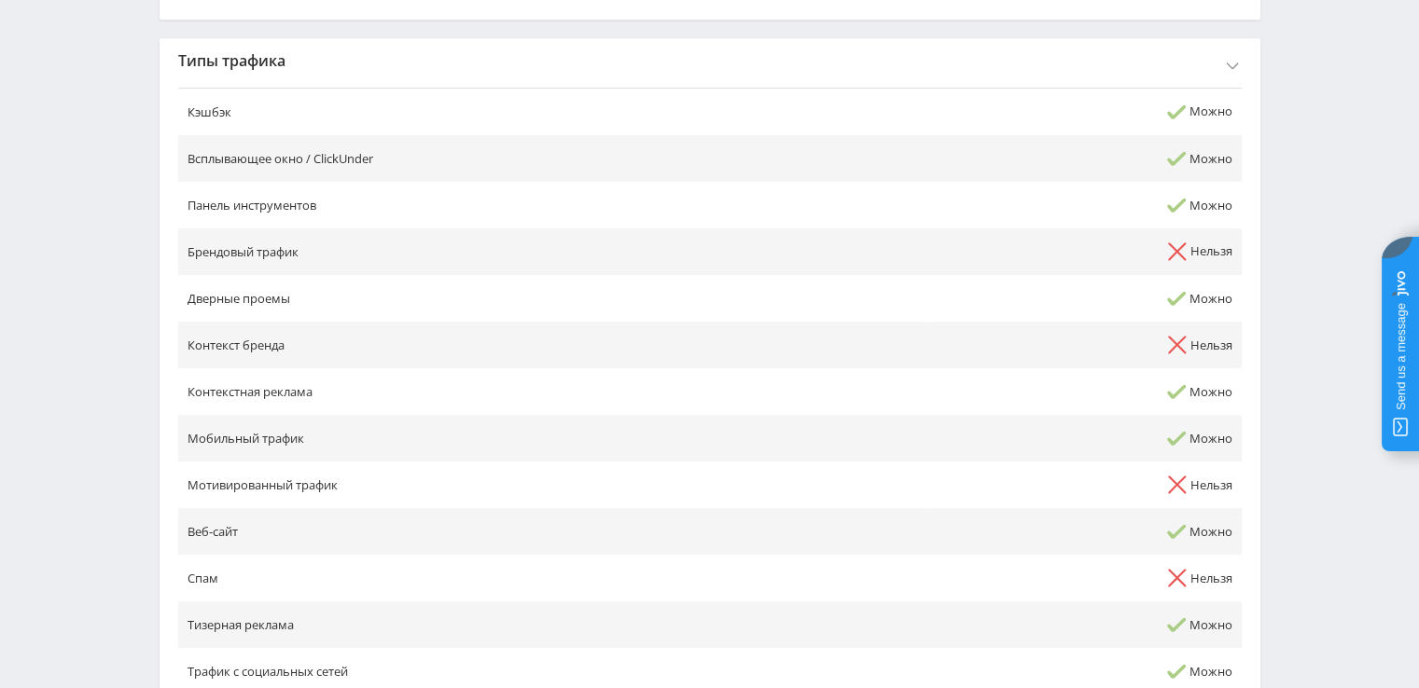
scroll to position [1025, 0]
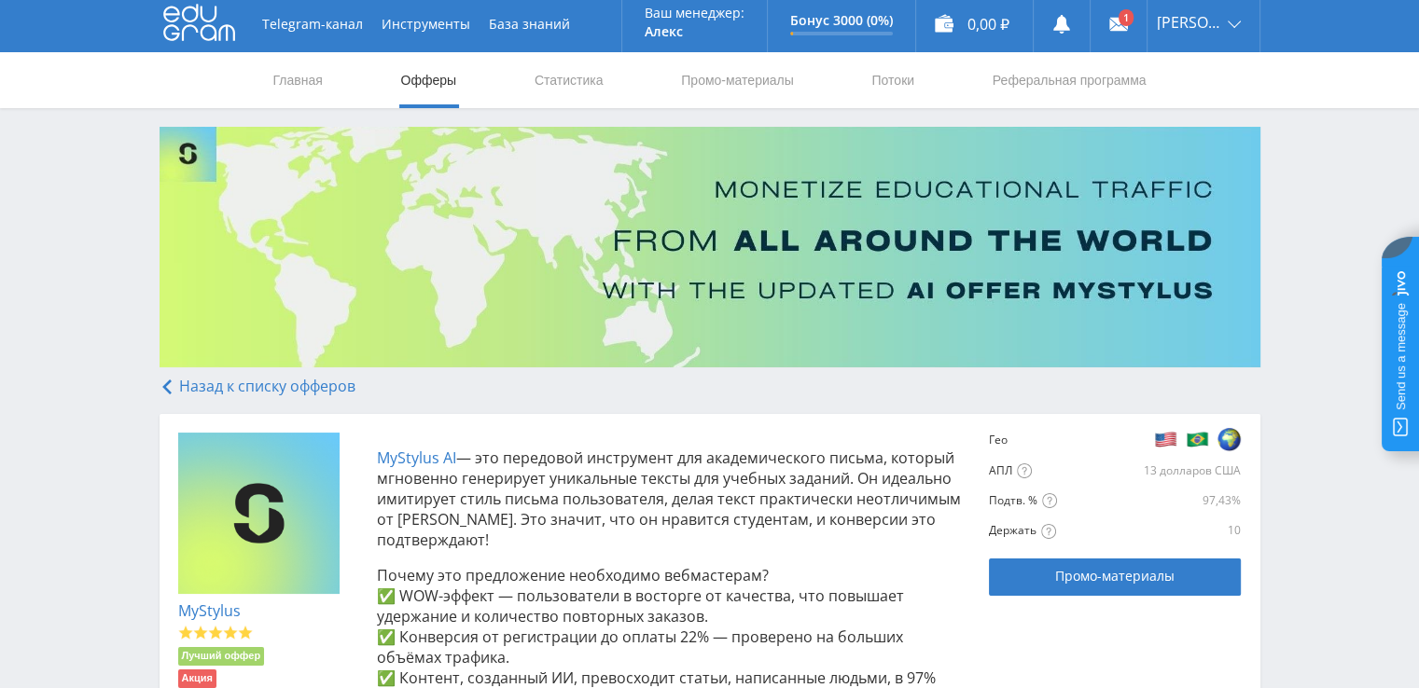
scroll to position [0, 0]
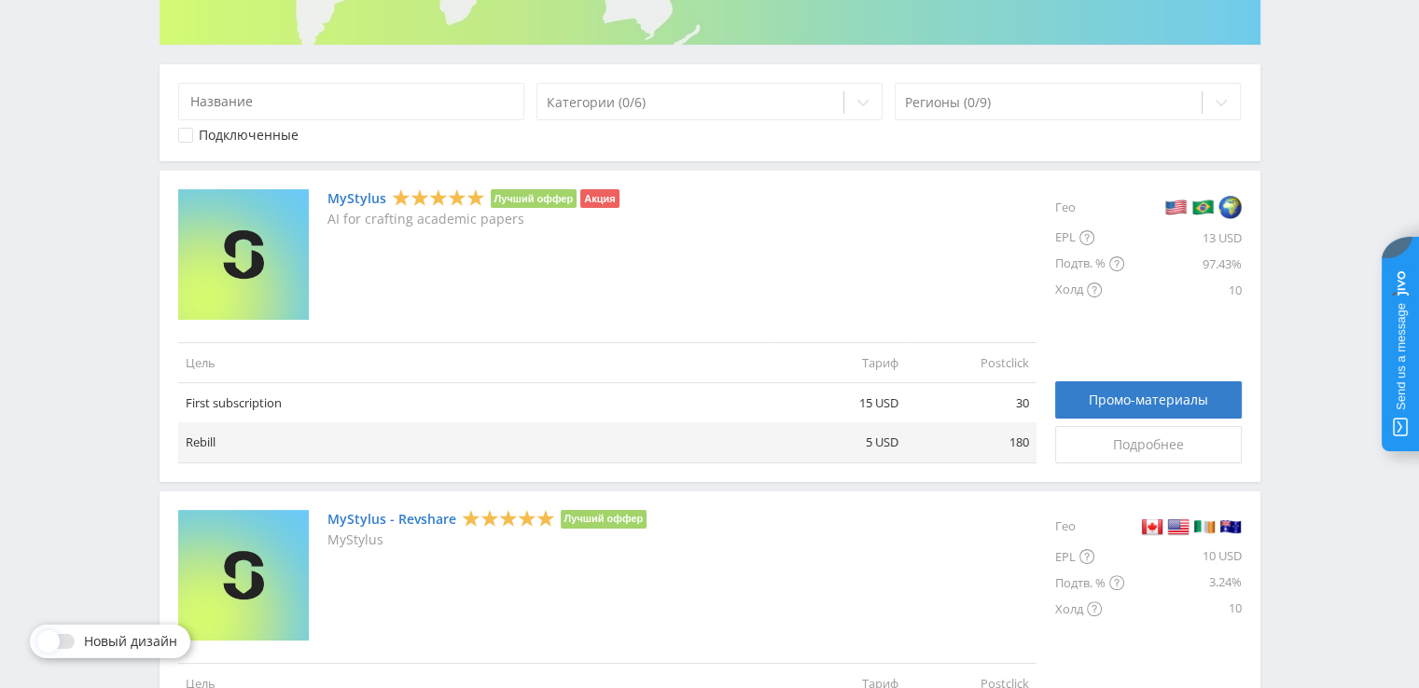
scroll to position [373, 0]
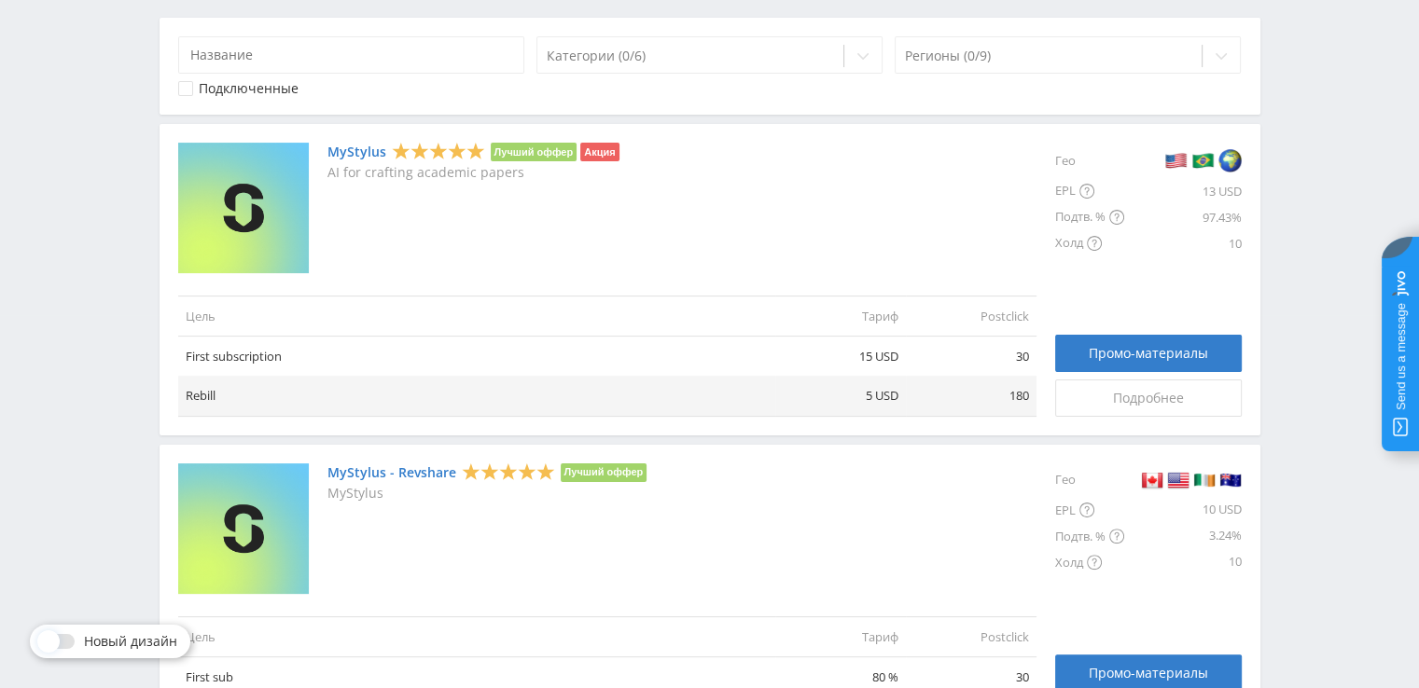
click at [1229, 162] on img at bounding box center [1229, 160] width 23 height 24
click at [1152, 405] on span "Подробнее" at bounding box center [1148, 398] width 71 height 15
click at [1142, 396] on span "Подробнее" at bounding box center [1148, 398] width 71 height 15
